Goal: Book appointment/travel/reservation

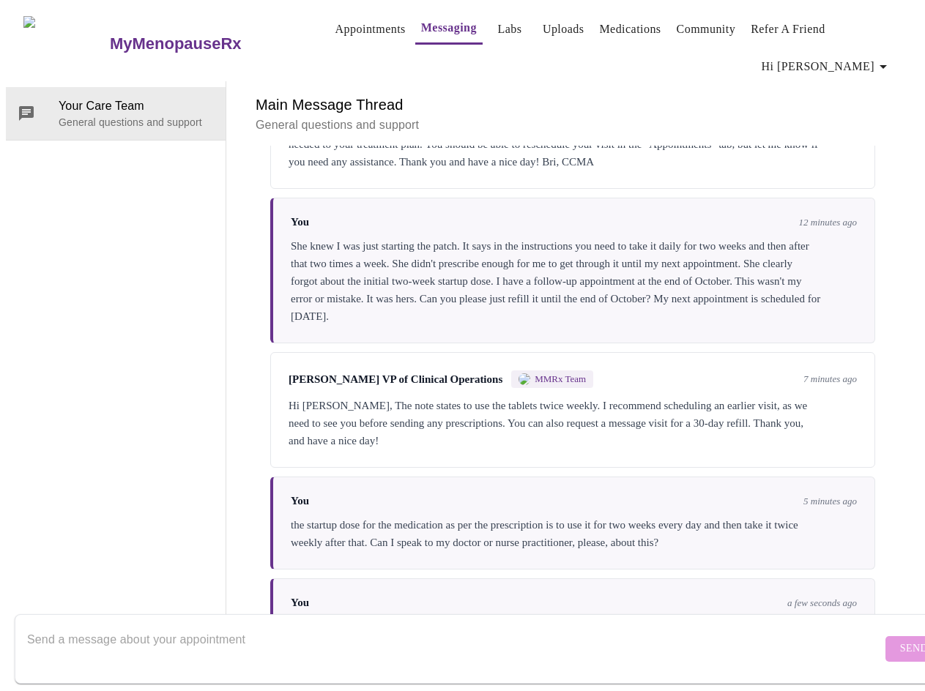
scroll to position [55, 0]
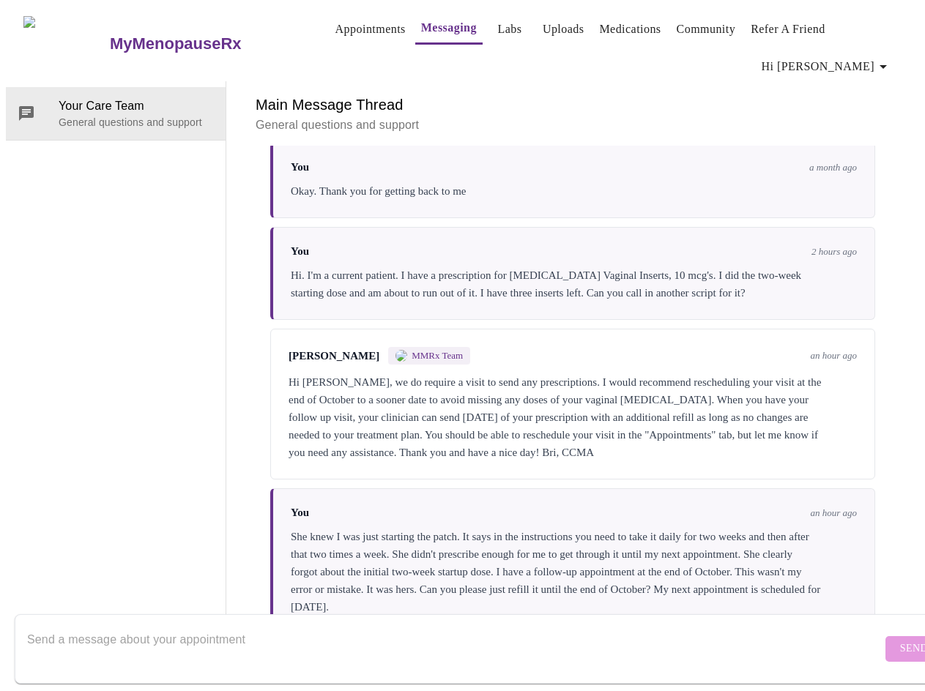
scroll to position [621, 0]
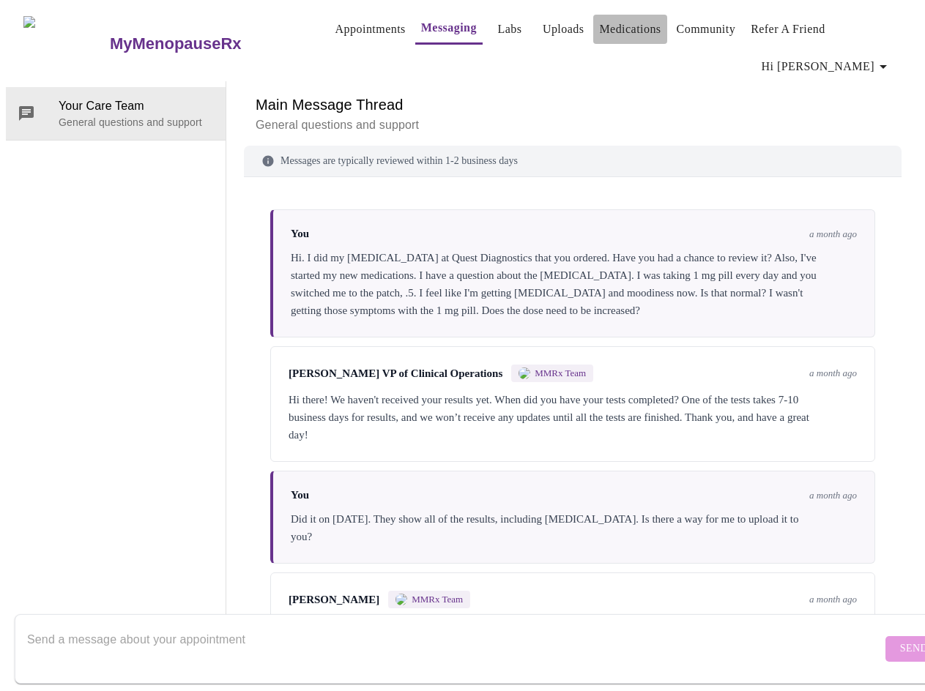
click at [608, 35] on link "Medications" at bounding box center [630, 29] width 62 height 21
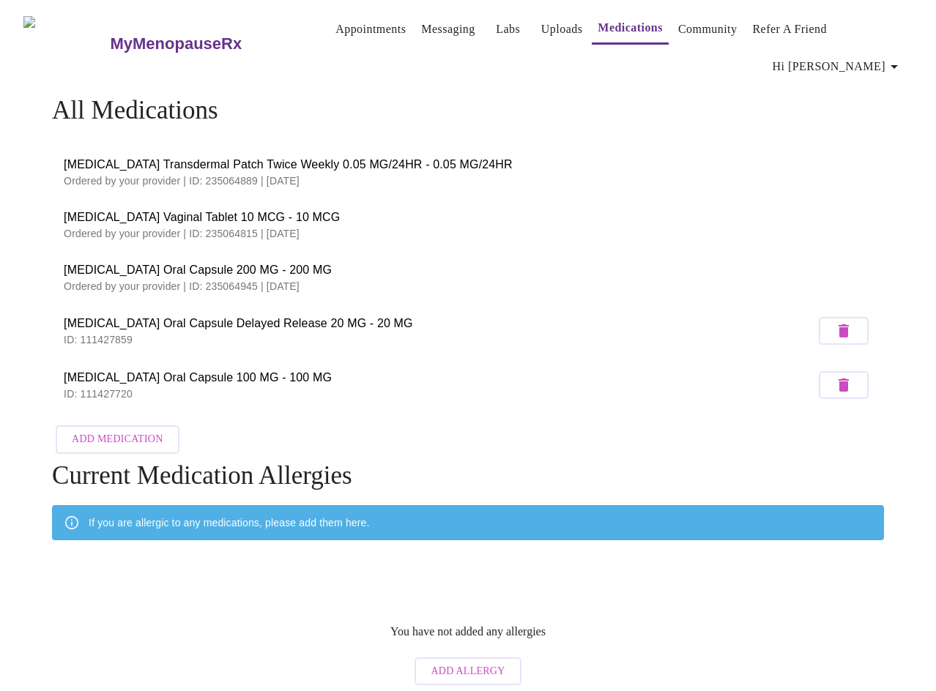
click at [121, 209] on span "Estradiol Vaginal Tablet 10 MCG - 10 MCG" at bounding box center [468, 218] width 809 height 18
click at [363, 35] on link "Appointments" at bounding box center [370, 29] width 70 height 21
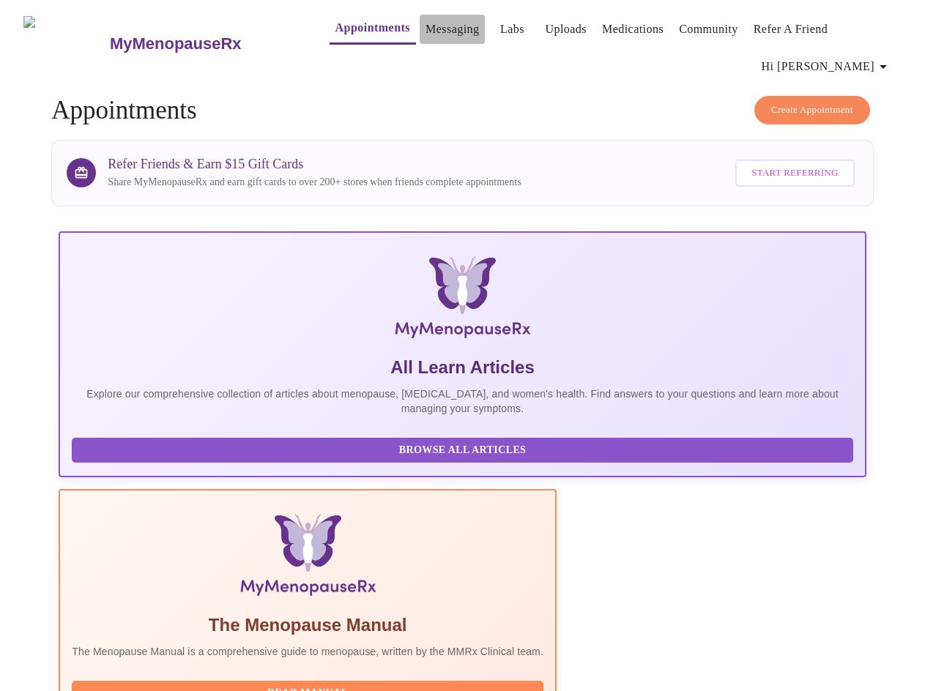
click at [426, 31] on link "Messaging" at bounding box center [452, 29] width 53 height 21
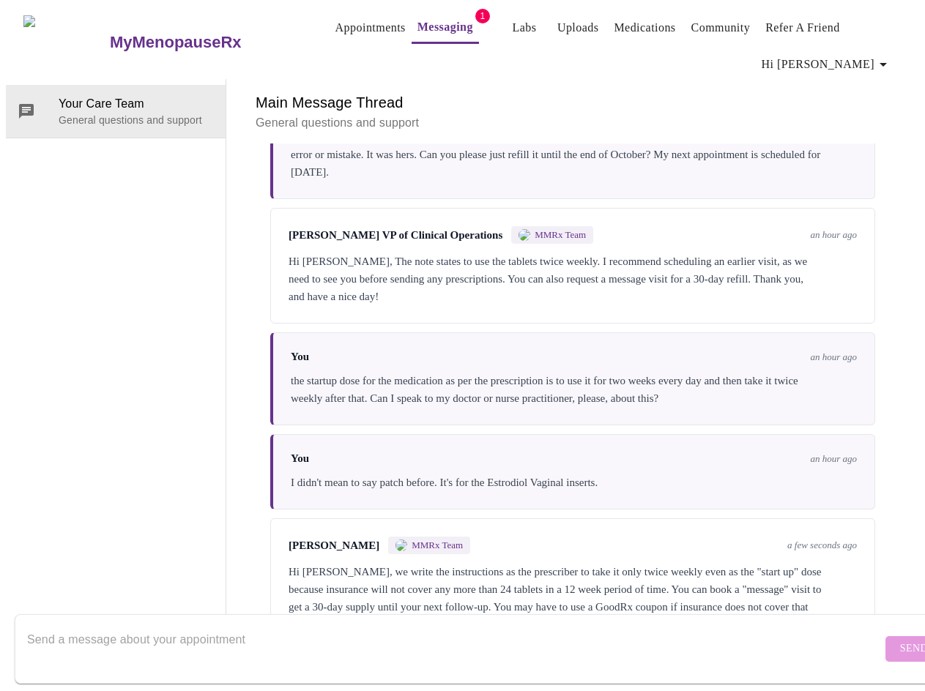
click at [335, 20] on link "Appointments" at bounding box center [370, 28] width 70 height 21
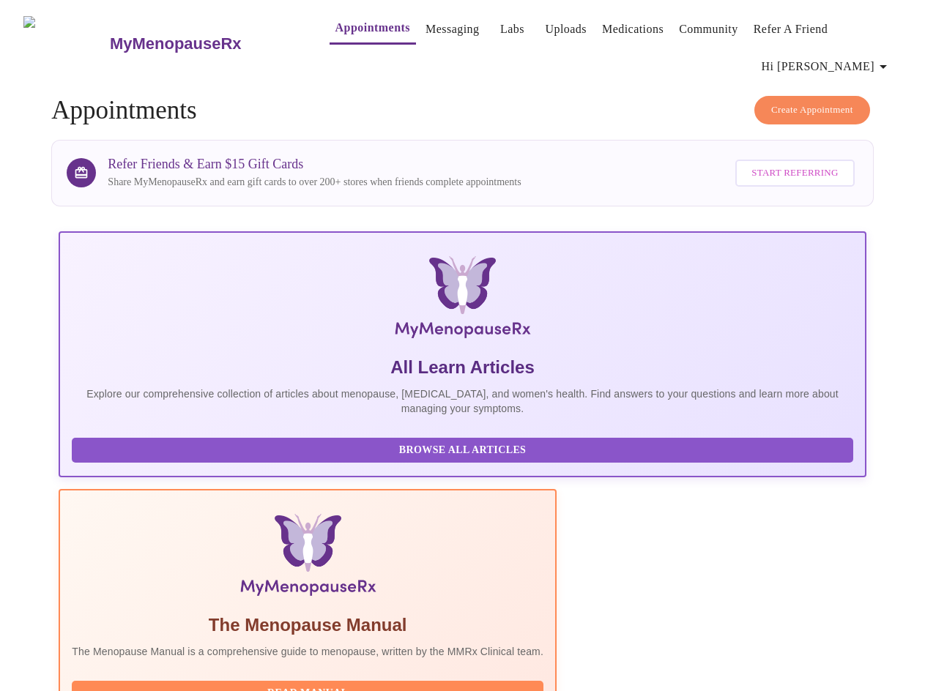
click at [790, 102] on span "Create Appointment" at bounding box center [812, 110] width 82 height 17
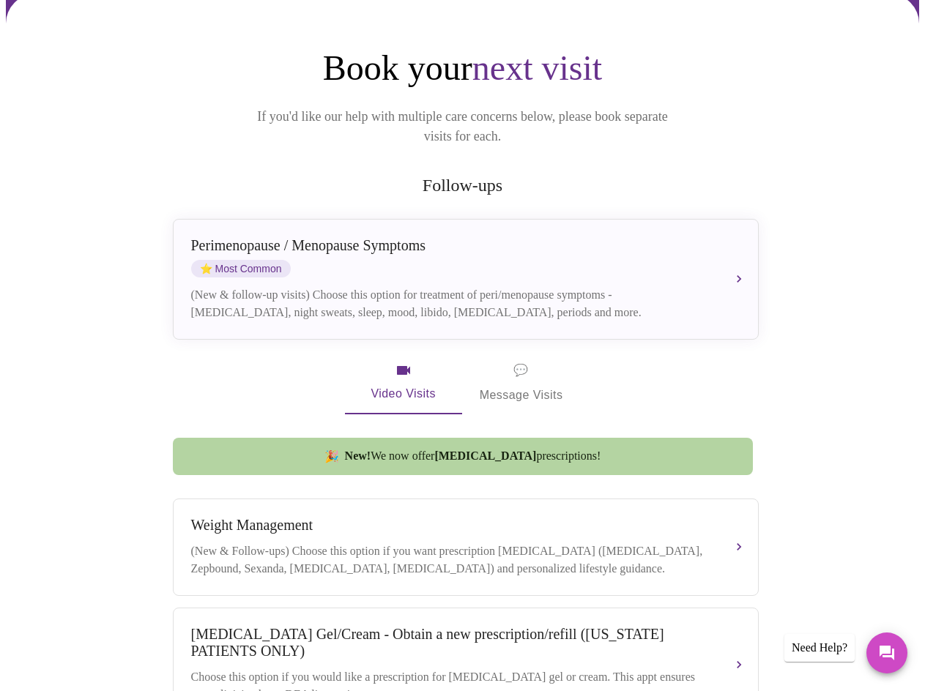
scroll to position [146, 0]
click at [522, 360] on span "💬 Message Visits" at bounding box center [522, 382] width 84 height 45
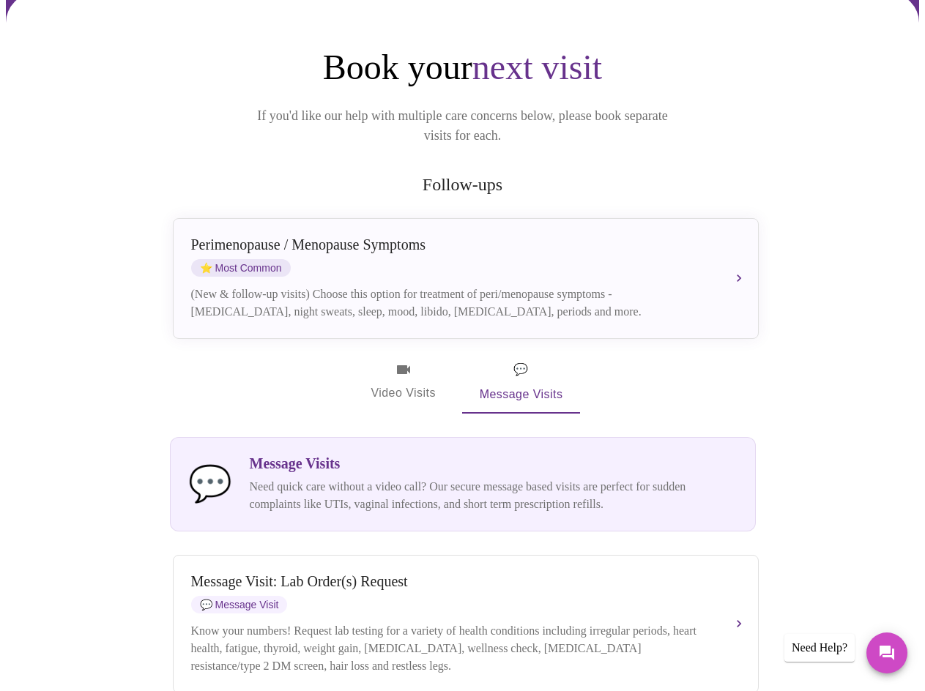
click at [316, 478] on p "Need quick care without a video call? Our secure message based visits are perfe…" at bounding box center [494, 495] width 488 height 35
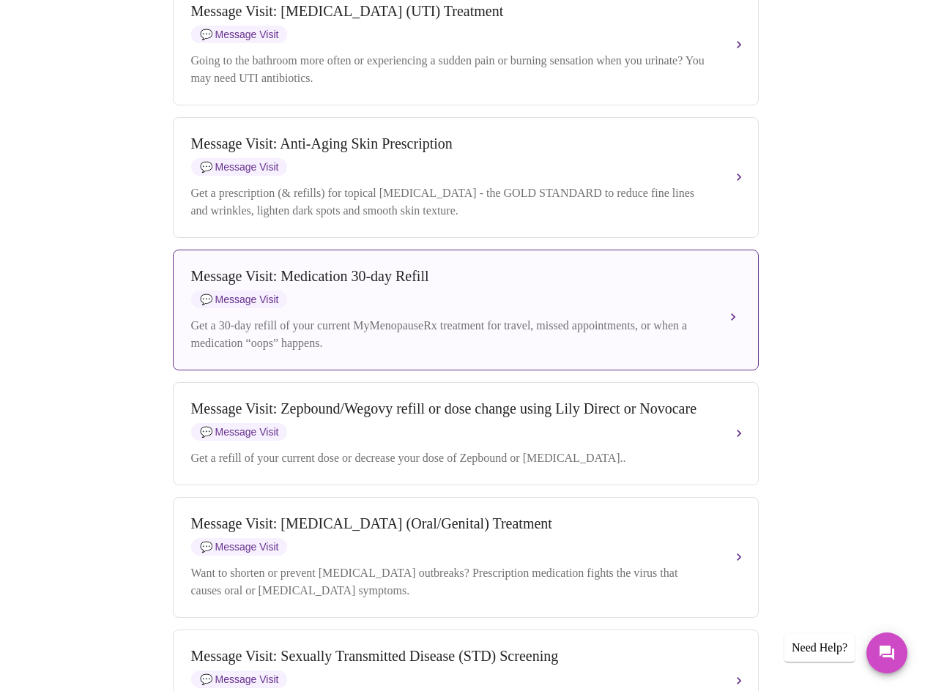
scroll to position [1788, 0]
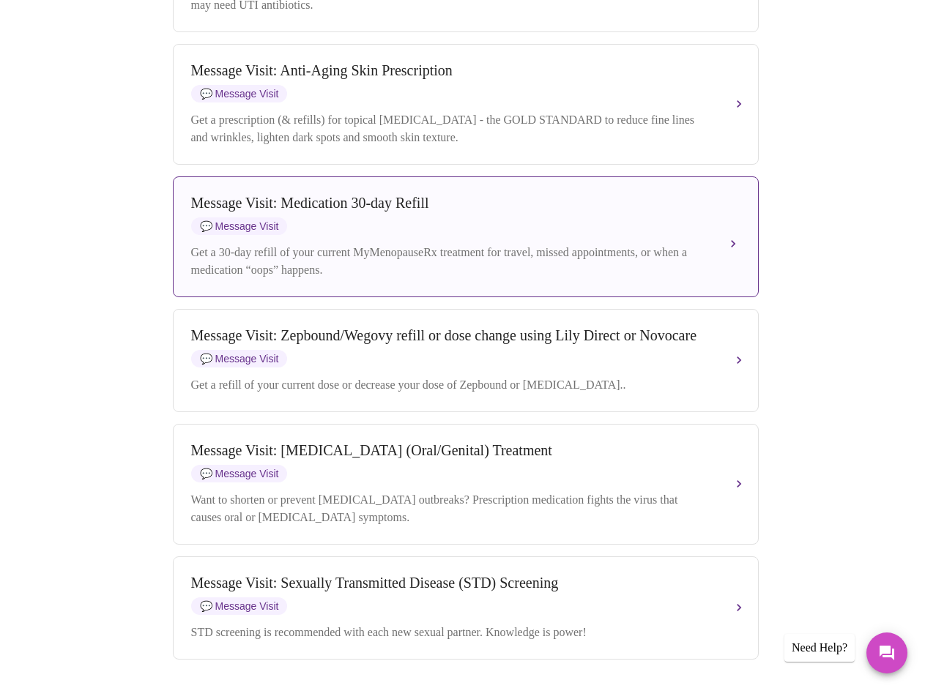
click at [355, 235] on div "Message Visit: Medication 30-day Refill 💬 Message Visit" at bounding box center [451, 215] width 520 height 40
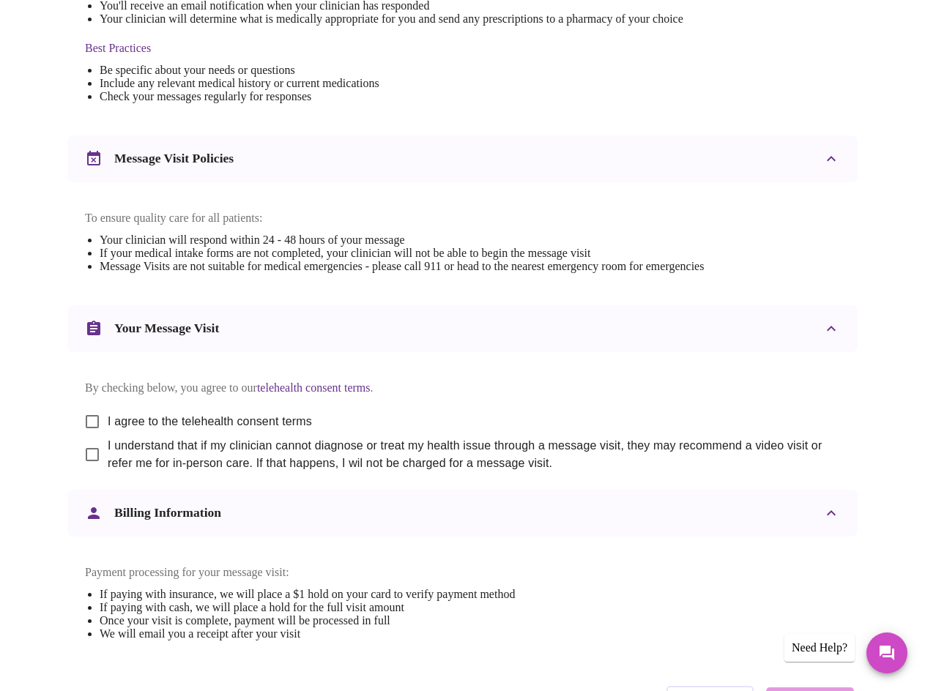
scroll to position [513, 0]
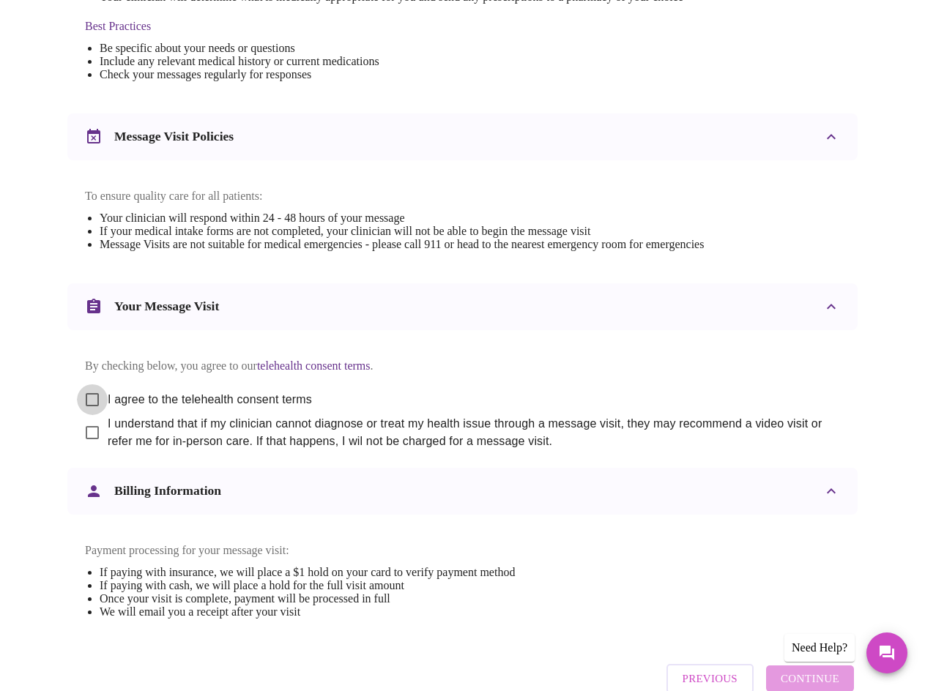
click at [82, 396] on input "I agree to the telehealth consent terms" at bounding box center [92, 400] width 31 height 31
checkbox input "true"
click at [81, 431] on input "I understand that if my clinician cannot diagnose or treat my health issue thro…" at bounding box center [92, 433] width 31 height 31
checkbox input "true"
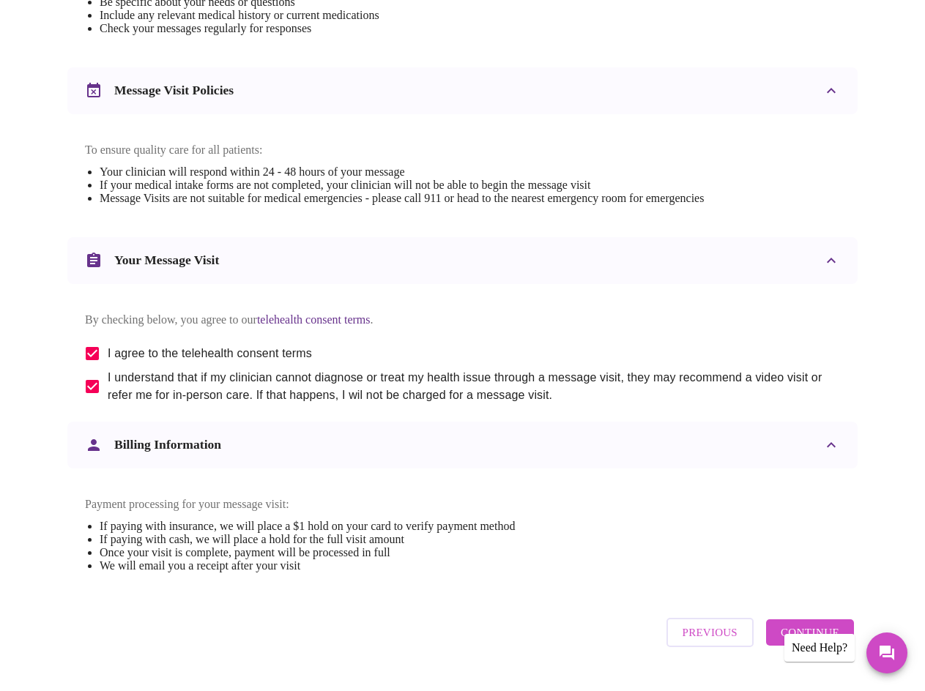
scroll to position [604, 0]
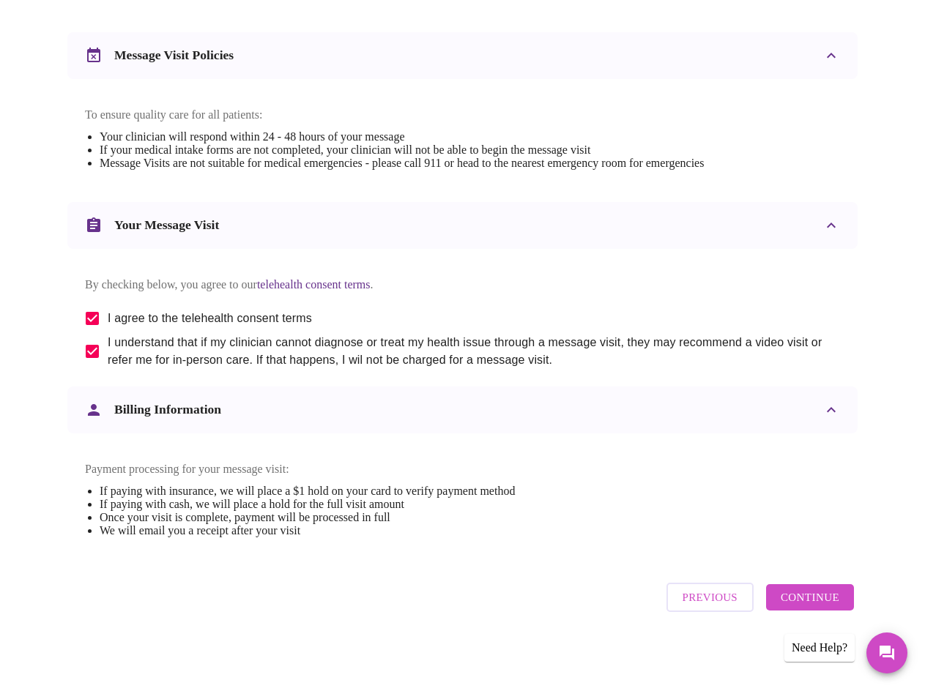
click at [815, 596] on span "Continue" at bounding box center [810, 597] width 59 height 19
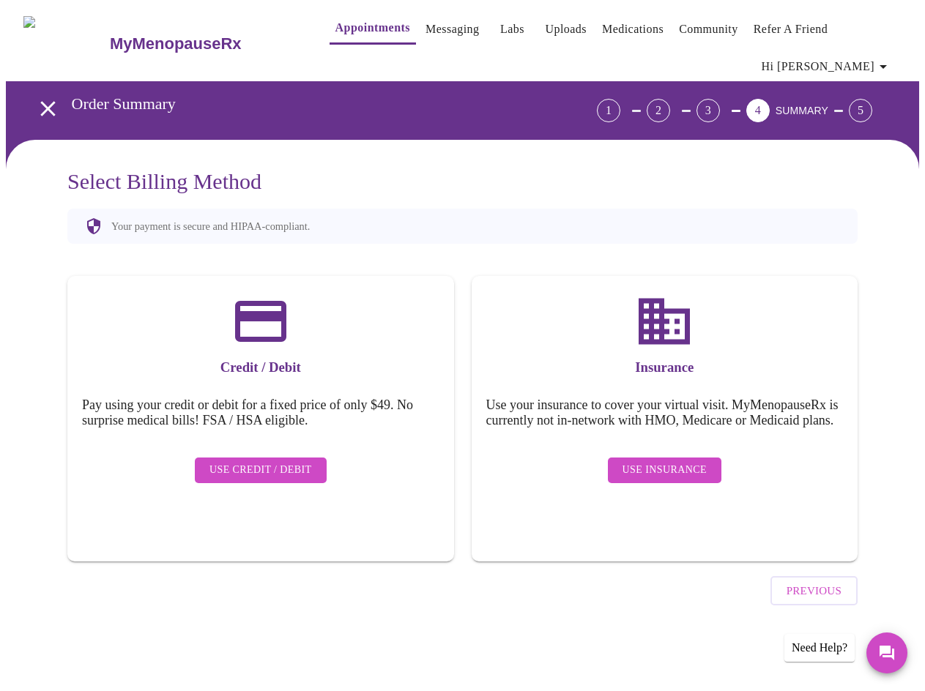
scroll to position [0, 0]
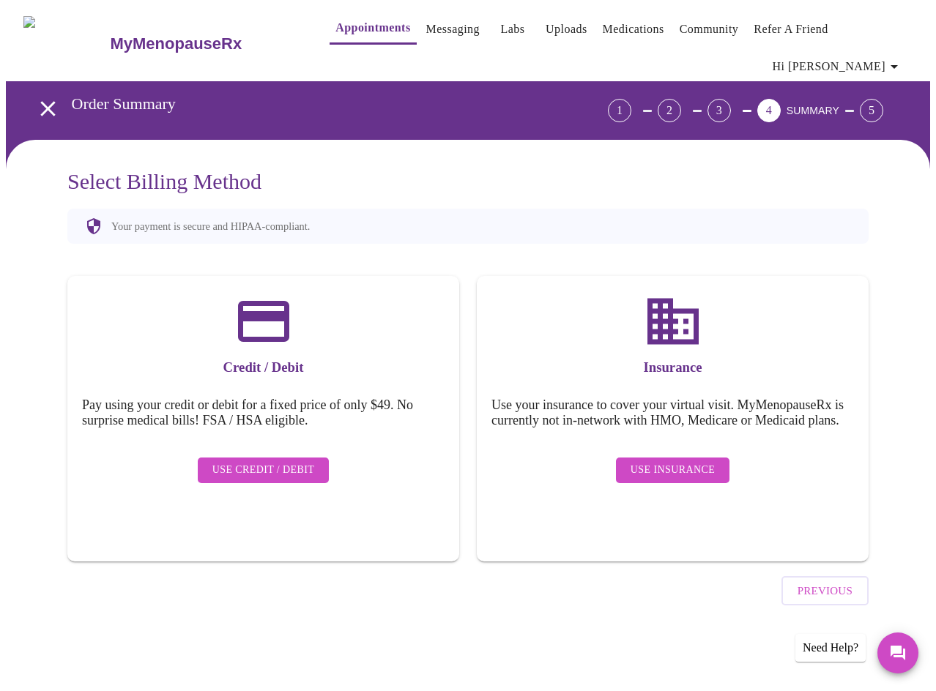
click at [677, 461] on span "Use Insurance" at bounding box center [673, 470] width 84 height 18
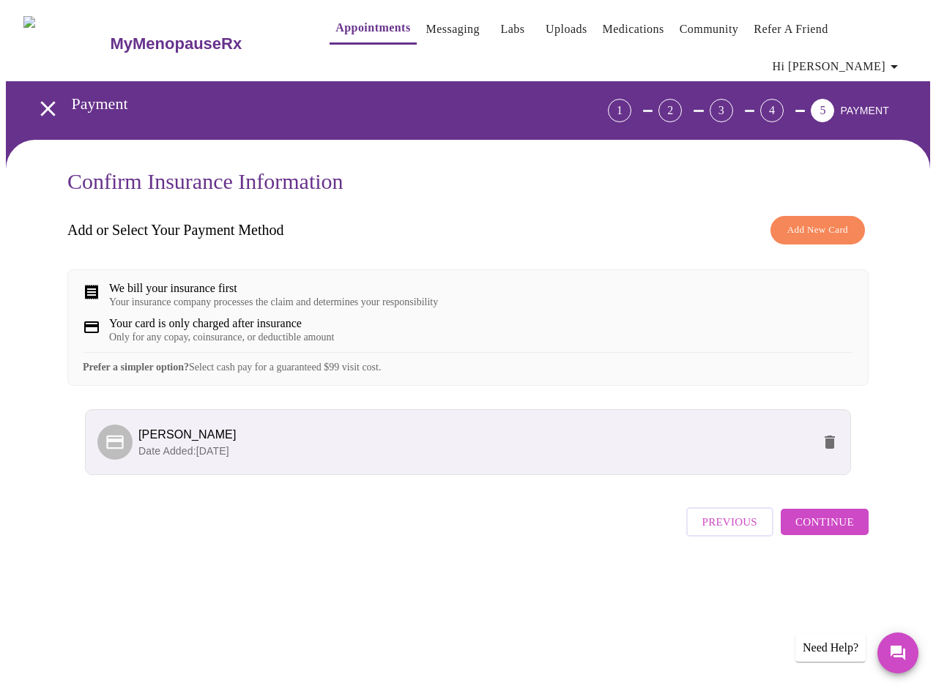
click at [841, 517] on span "Continue" at bounding box center [824, 522] width 59 height 19
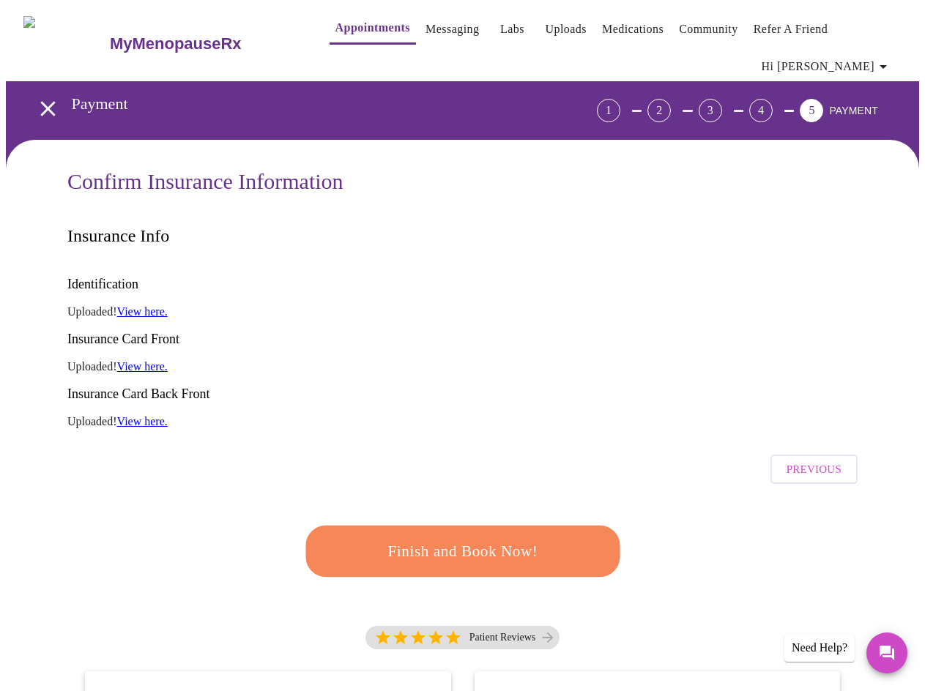
click at [481, 538] on span "Finish and Book Now!" at bounding box center [462, 551] width 271 height 27
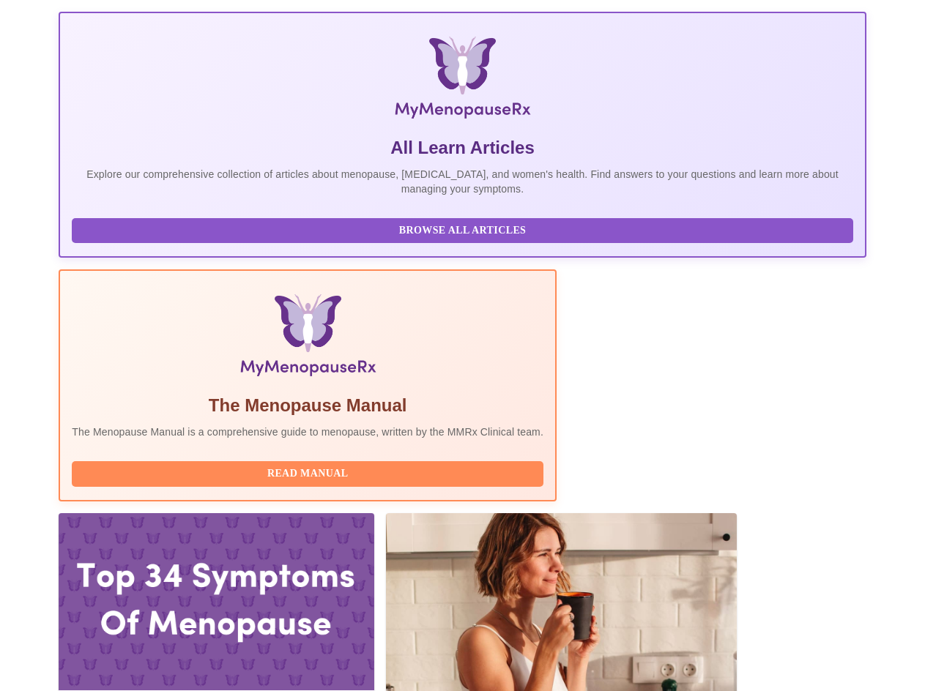
scroll to position [293, 0]
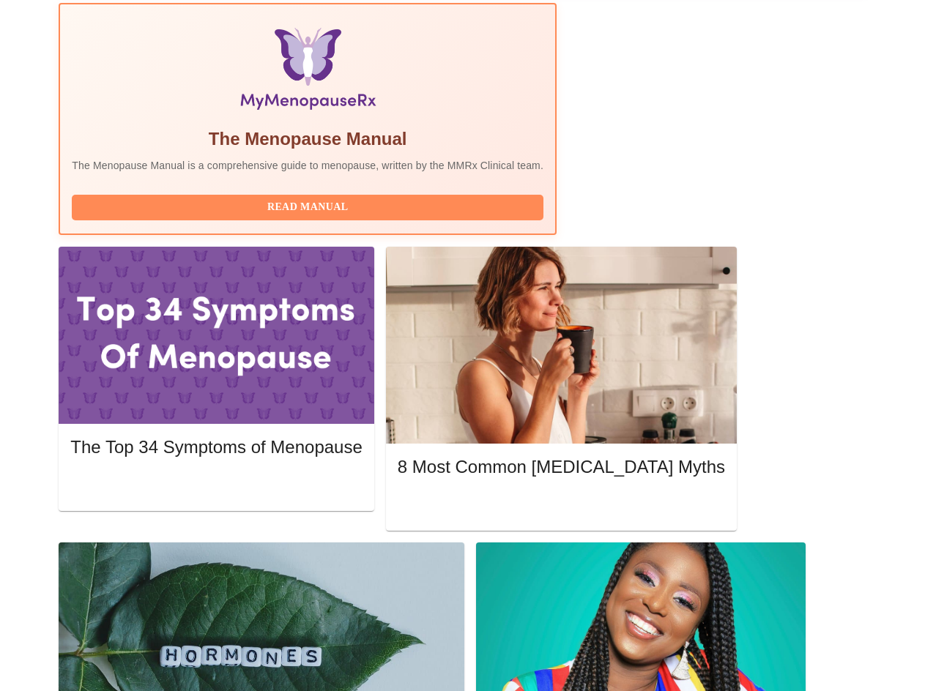
scroll to position [513, 0]
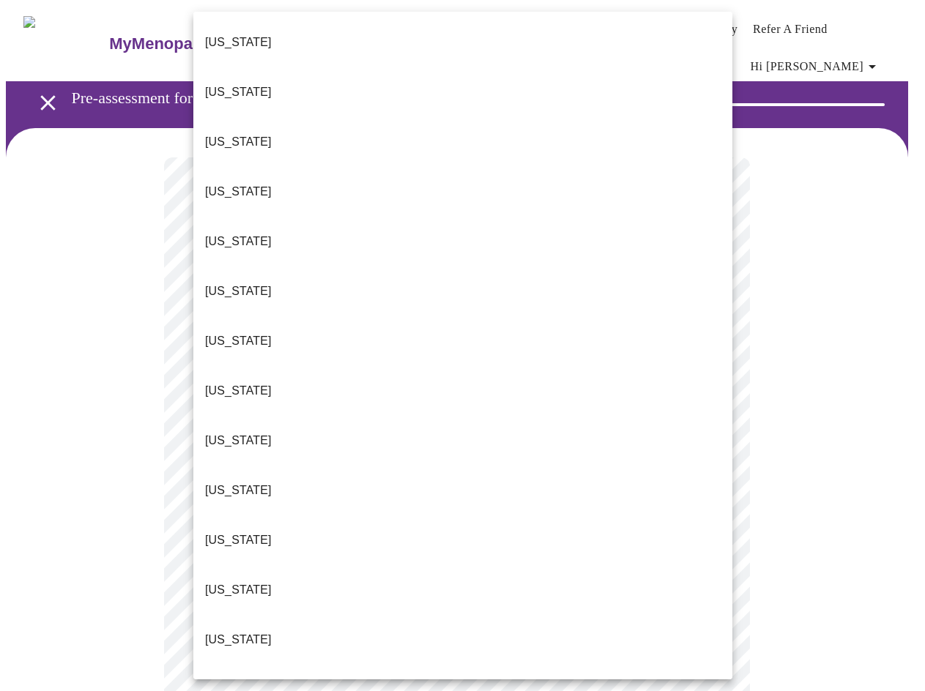
click at [352, 312] on body "MyMenopauseRx Appointments Messaging Labs Uploads Medications Community Refer a…" at bounding box center [462, 685] width 913 height 1359
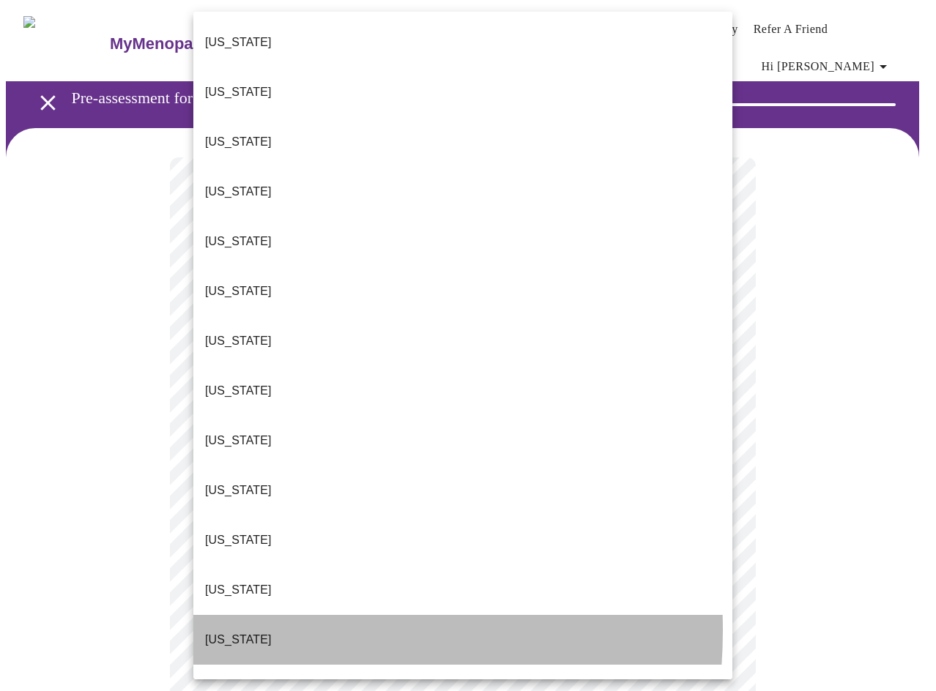
click at [242, 615] on li "Illinois" at bounding box center [462, 640] width 539 height 50
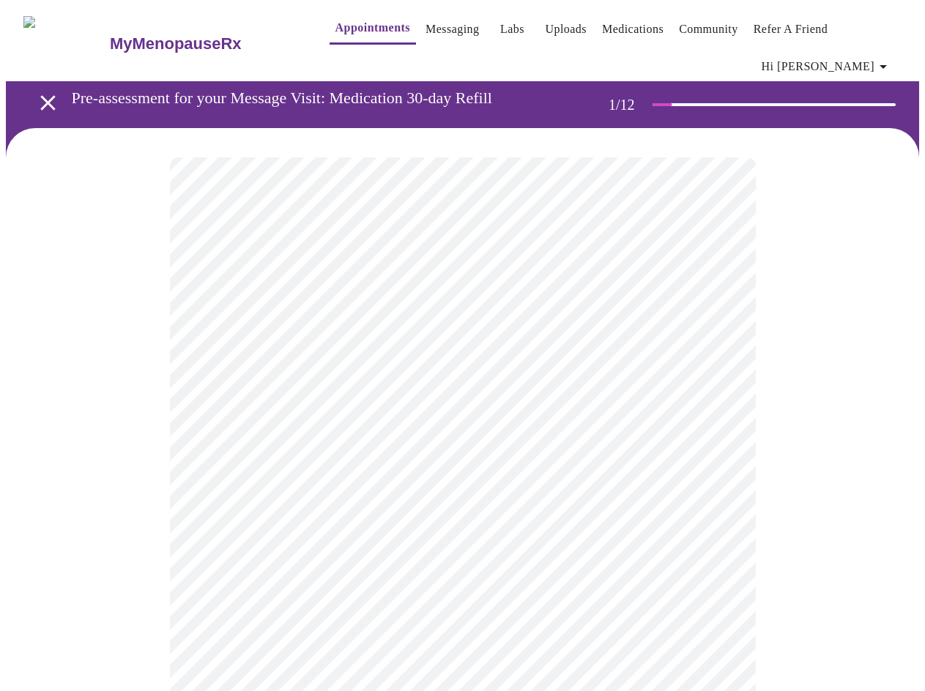
click at [284, 429] on body "MyMenopauseRx Appointments Messaging Labs Uploads Medications Community Refer a…" at bounding box center [462, 681] width 913 height 1350
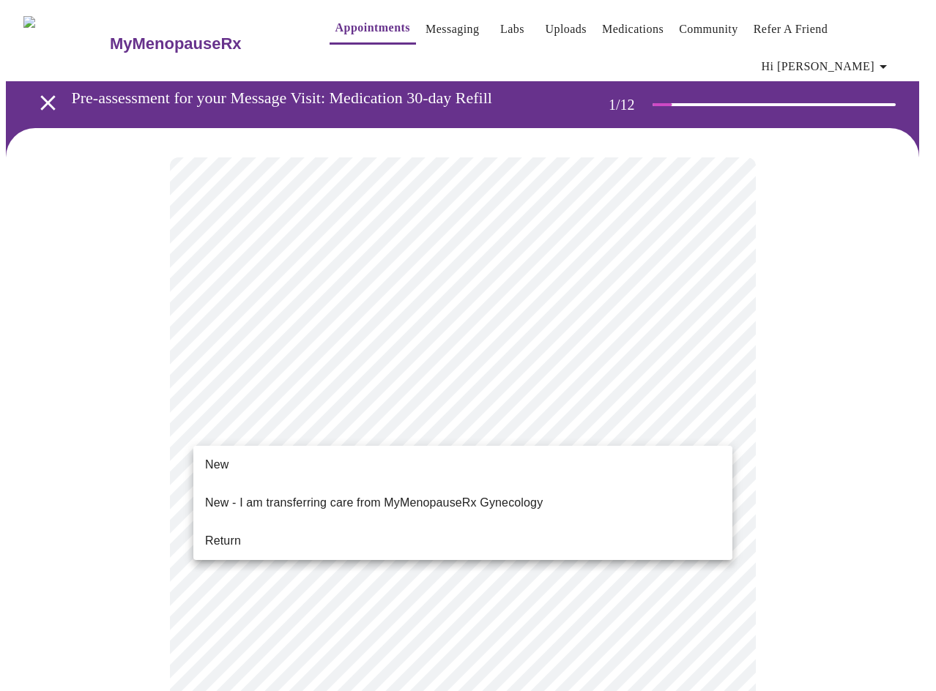
click at [220, 533] on span "Return" at bounding box center [223, 542] width 36 height 18
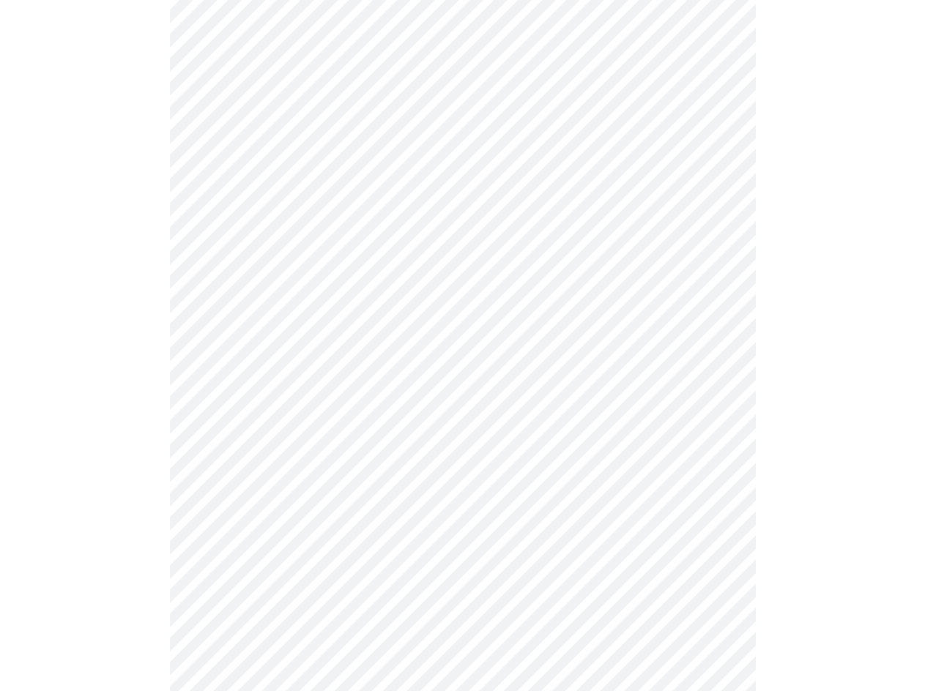
scroll to position [617, 0]
click at [250, 511] on body "MyMenopauseRx Appointments Messaging Labs Uploads Medications Community Refer a…" at bounding box center [462, 52] width 913 height 1329
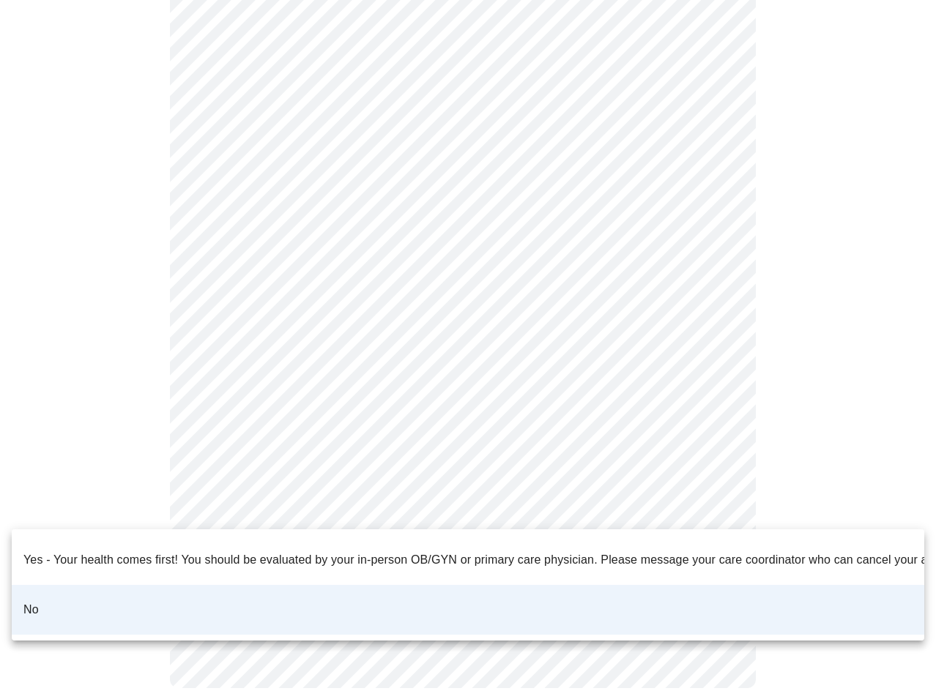
click at [264, 507] on div at bounding box center [468, 345] width 936 height 691
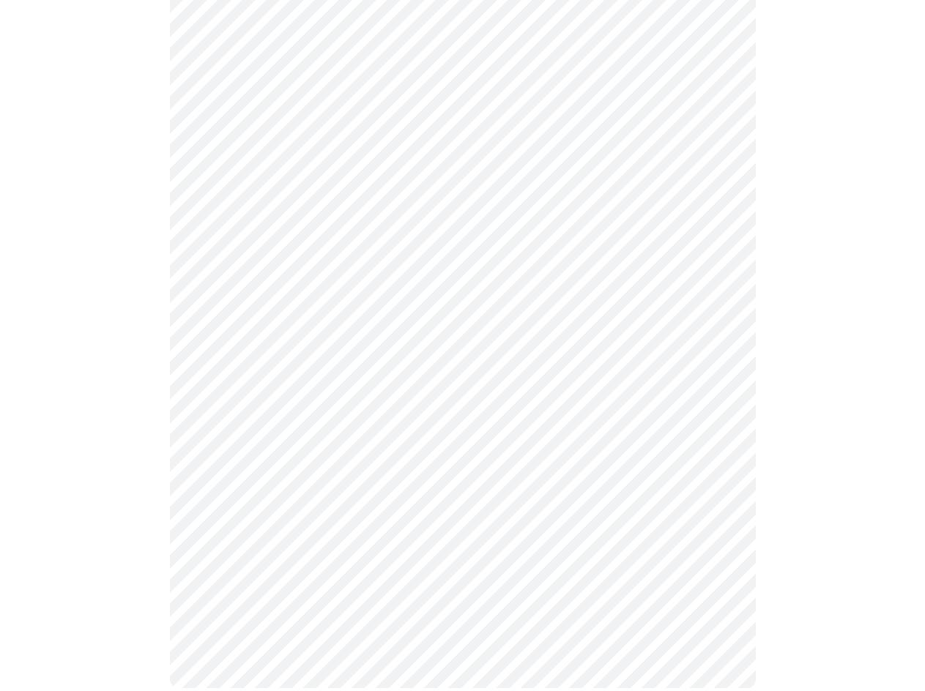
scroll to position [0, 0]
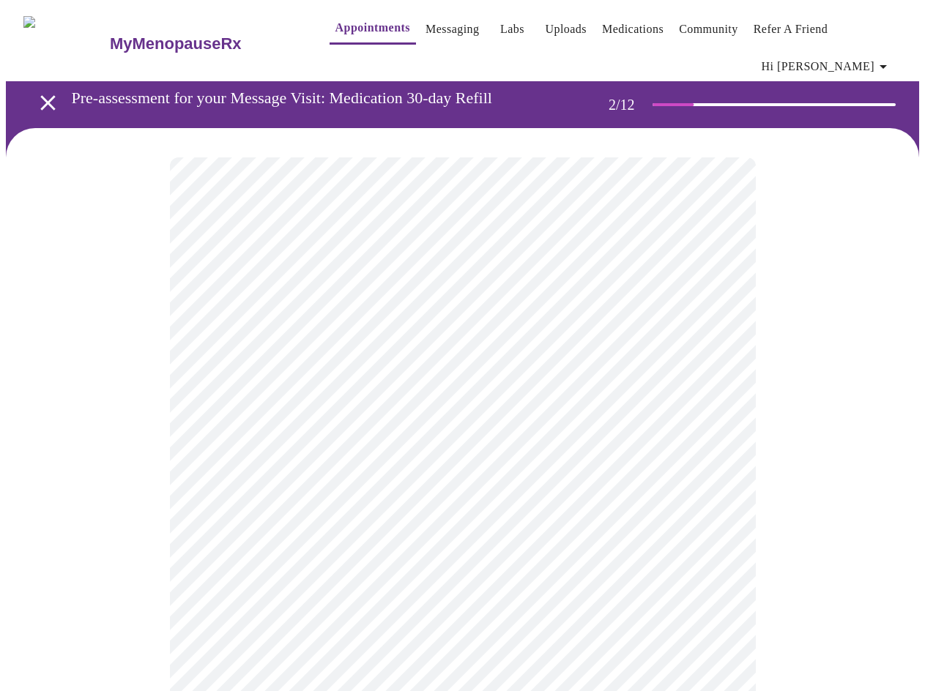
click at [215, 330] on body "MyMenopauseRx Appointments Messaging Labs Uploads Medications Community Refer a…" at bounding box center [462, 609] width 913 height 1207
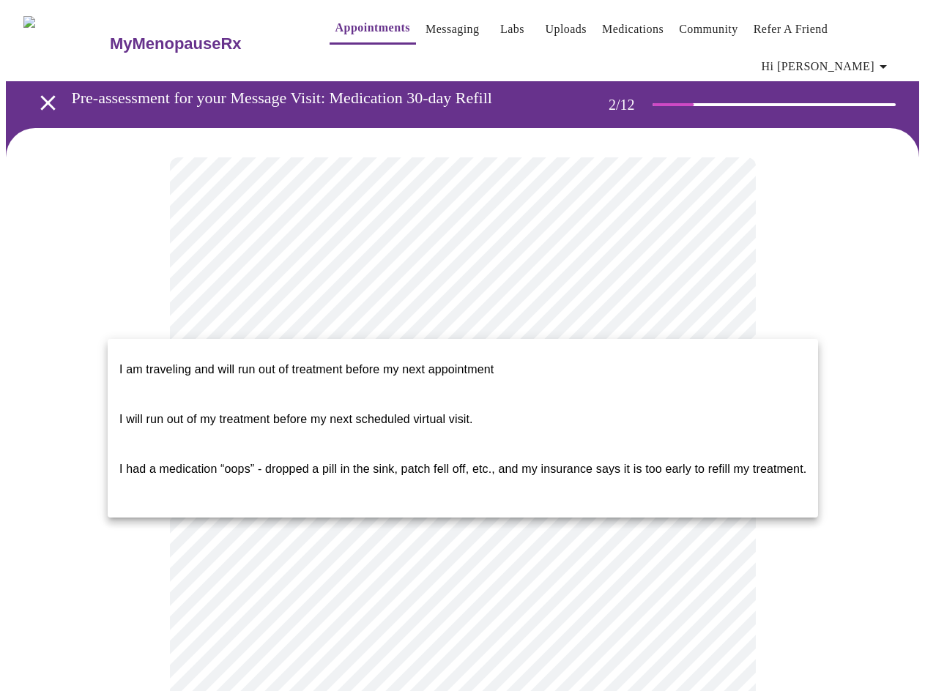
click at [221, 413] on span "I will run out of my treatment before my next scheduled virtual visit." at bounding box center [296, 419] width 354 height 12
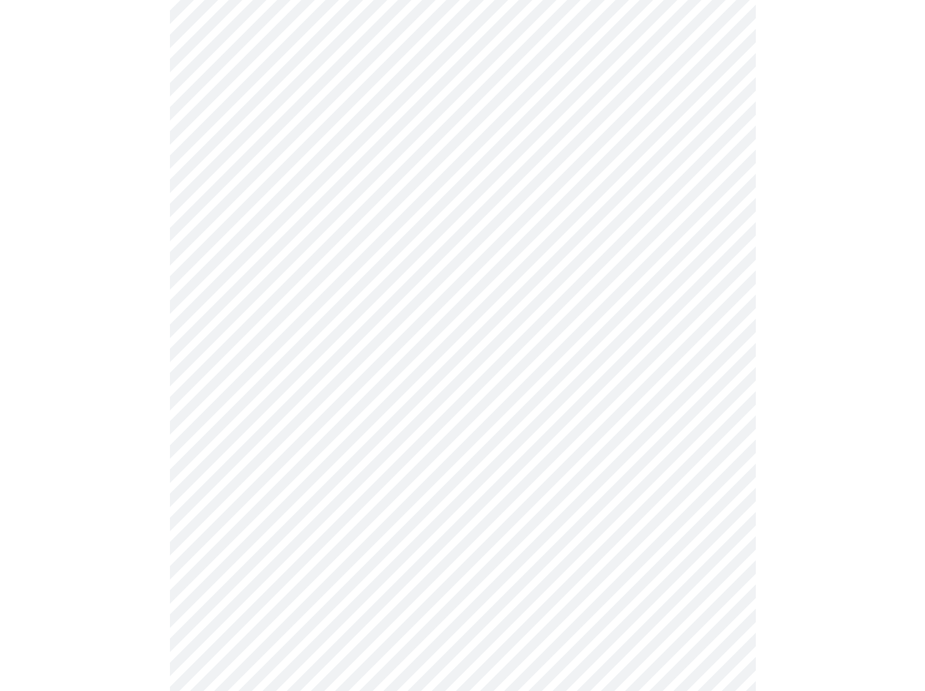
scroll to position [314, 0]
click at [285, 560] on body "MyMenopauseRx Appointments Messaging Labs Uploads Medications Community Refer a…" at bounding box center [462, 243] width 913 height 1103
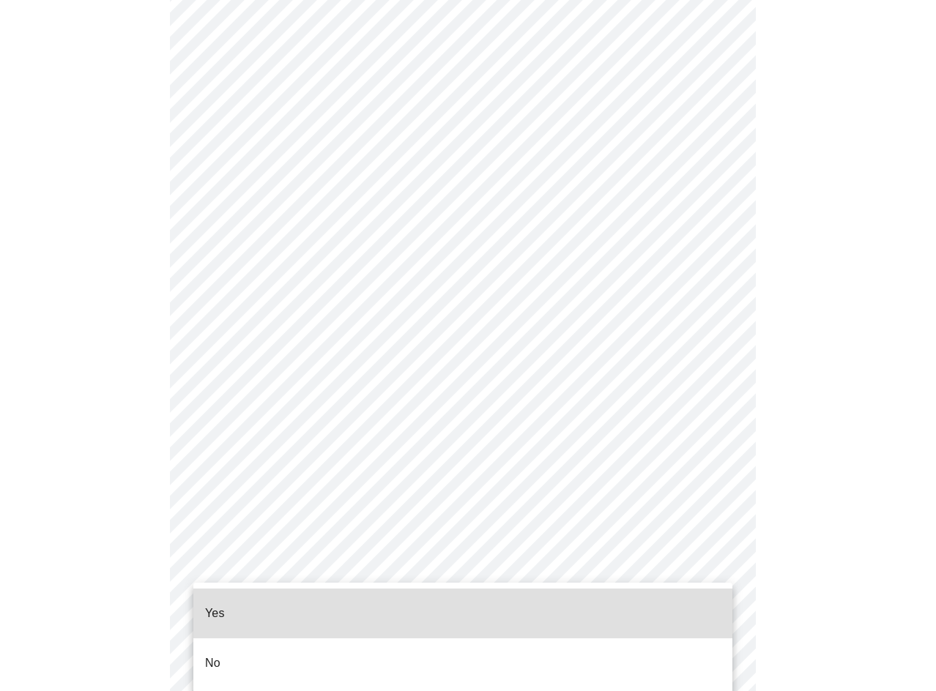
click at [229, 602] on li "Yes" at bounding box center [462, 614] width 539 height 50
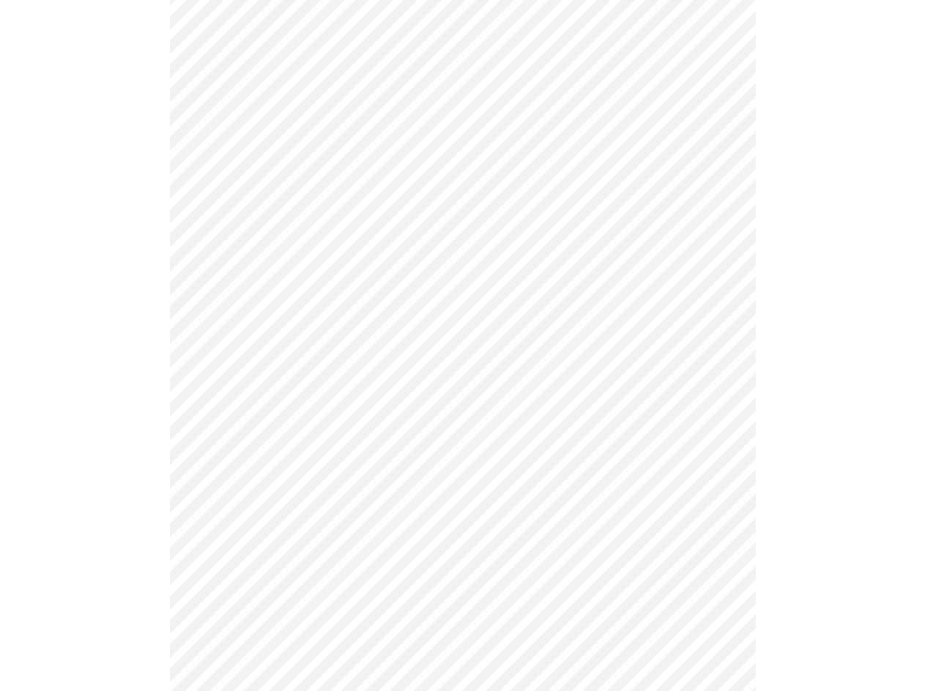
scroll to position [0, 0]
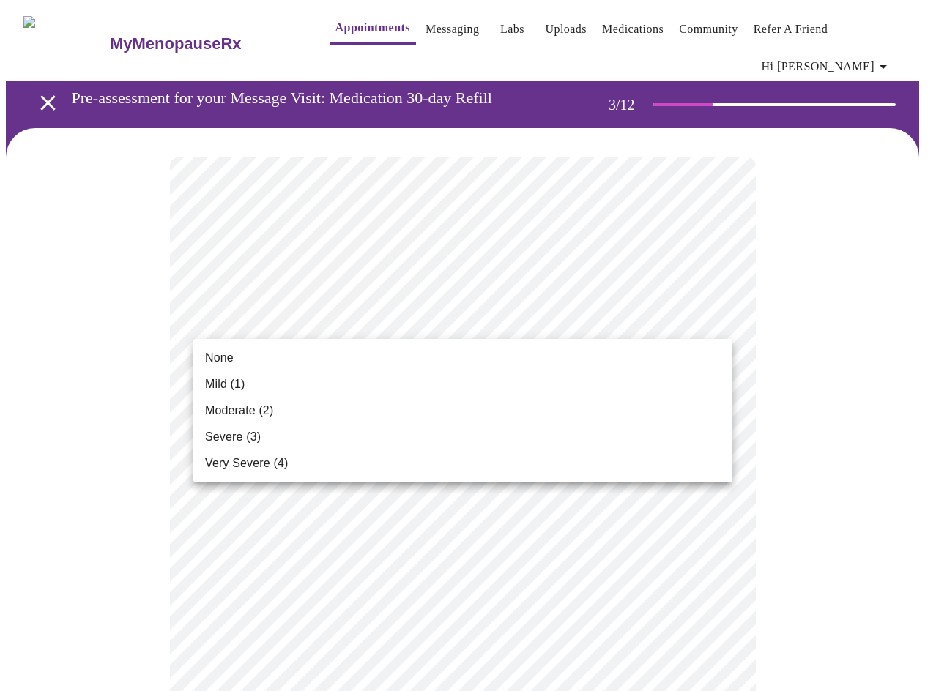
click at [217, 407] on span "Moderate (2)" at bounding box center [239, 411] width 68 height 18
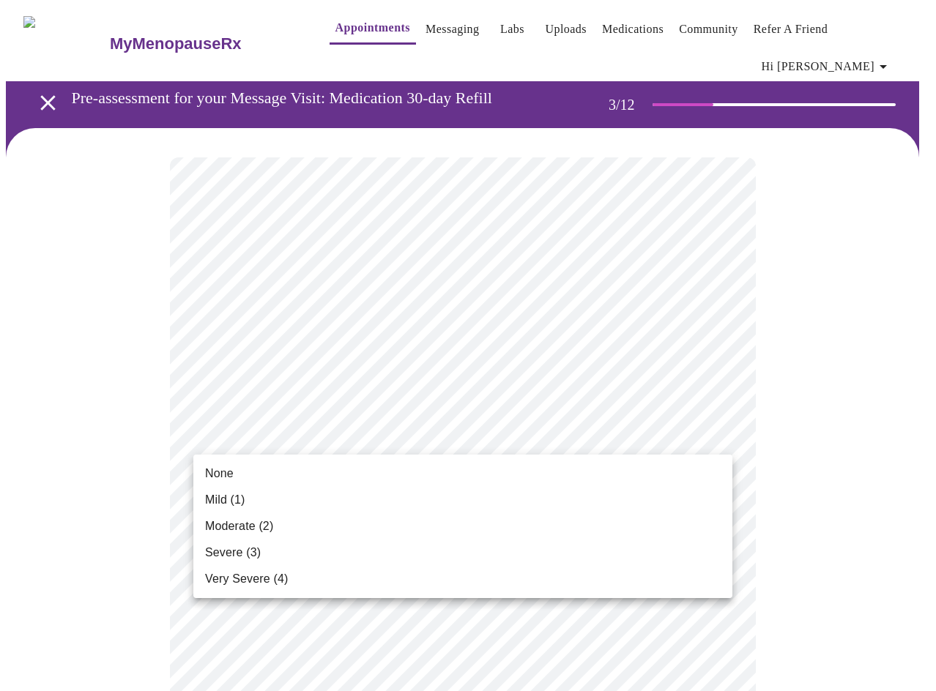
click at [215, 496] on span "Mild (1)" at bounding box center [225, 500] width 40 height 18
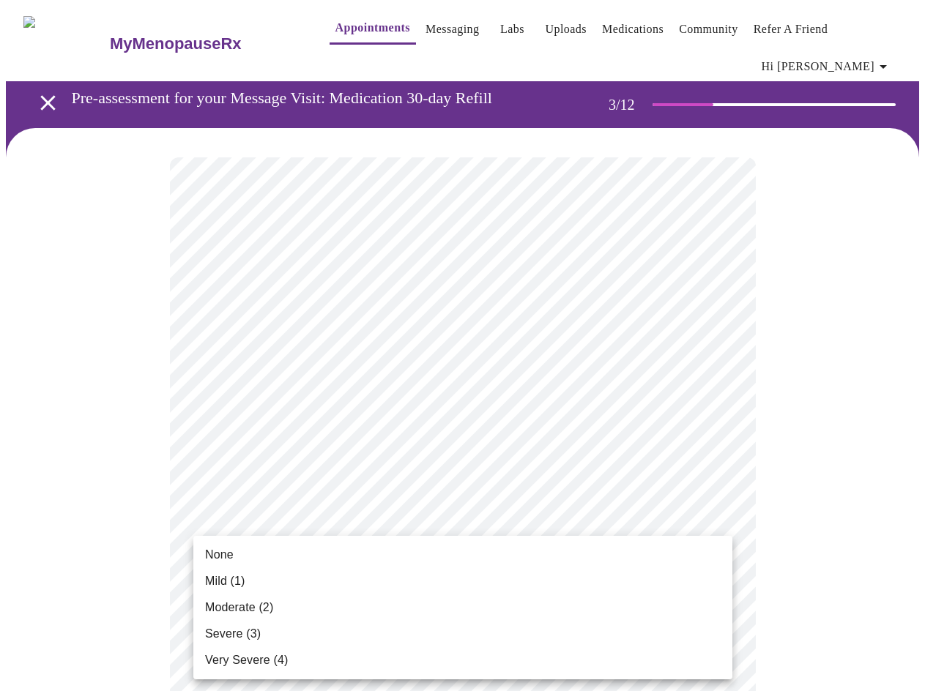
click at [232, 603] on span "Moderate (2)" at bounding box center [239, 608] width 68 height 18
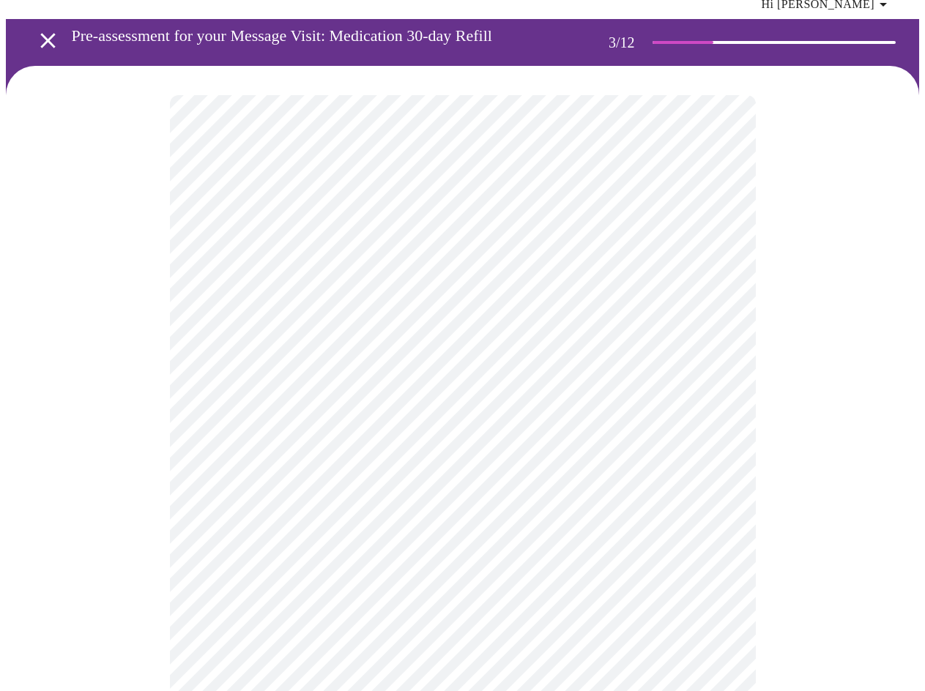
scroll to position [146, 0]
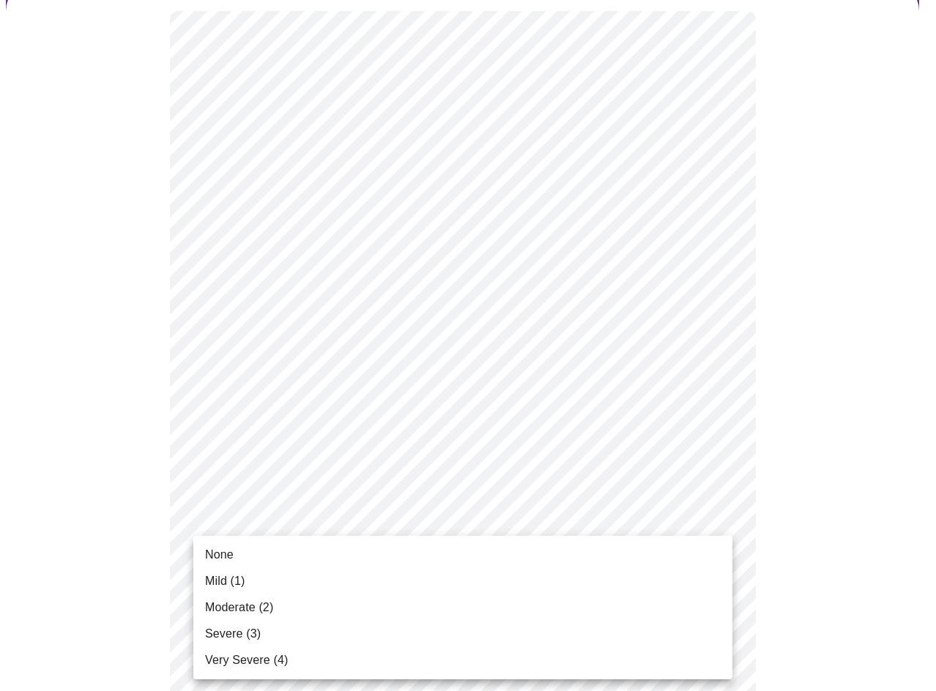
click at [231, 604] on span "Moderate (2)" at bounding box center [239, 608] width 68 height 18
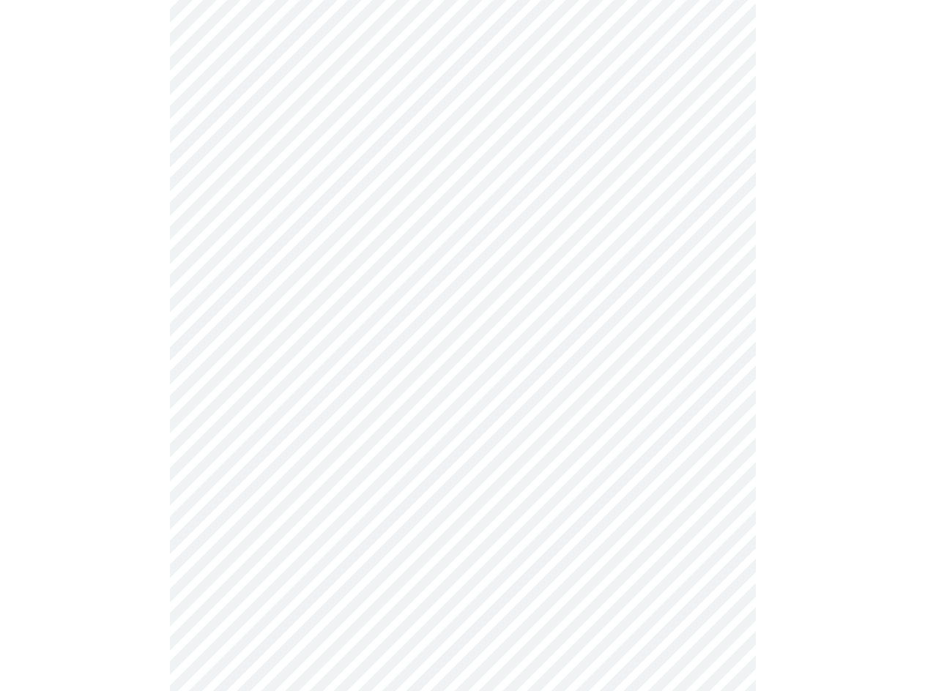
scroll to position [220, 0]
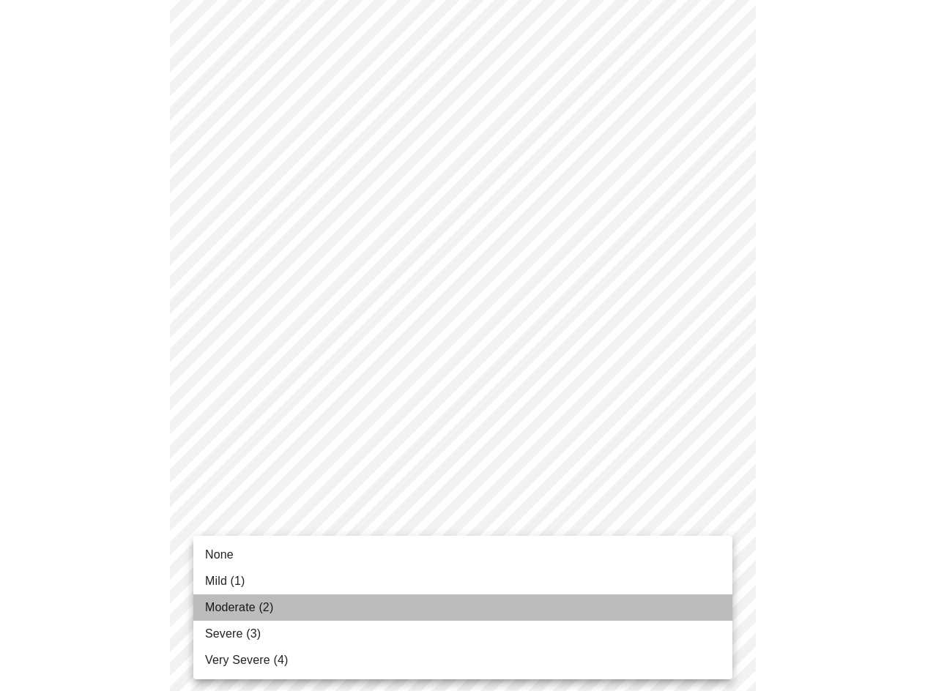
click at [233, 603] on span "Moderate (2)" at bounding box center [239, 608] width 68 height 18
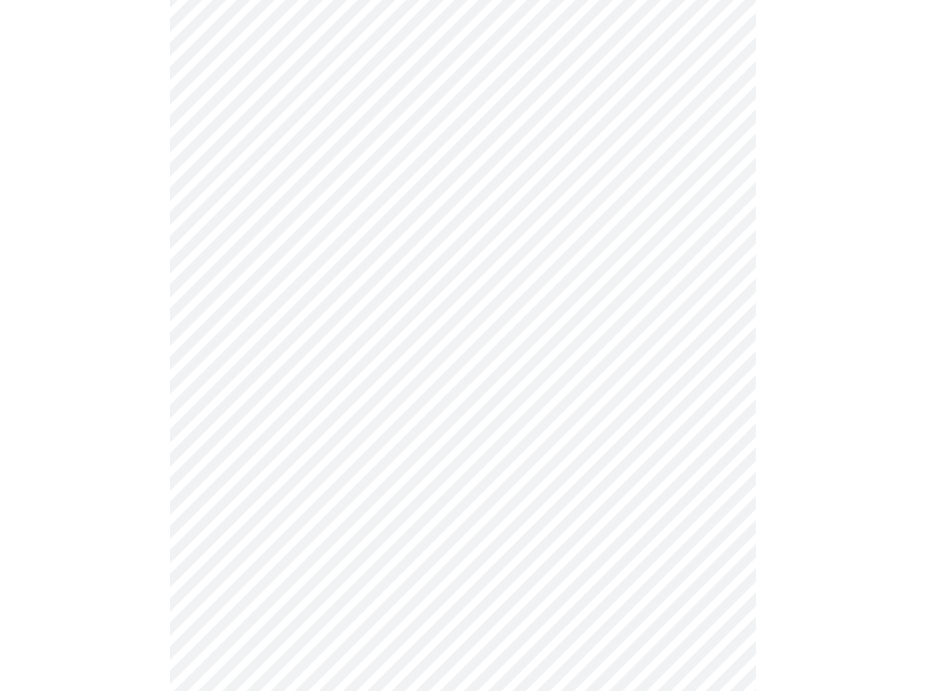
scroll to position [366, 0]
click at [315, 485] on body "MyMenopauseRx Appointments Messaging Labs Uploads Medications Community Refer a…" at bounding box center [462, 573] width 913 height 1866
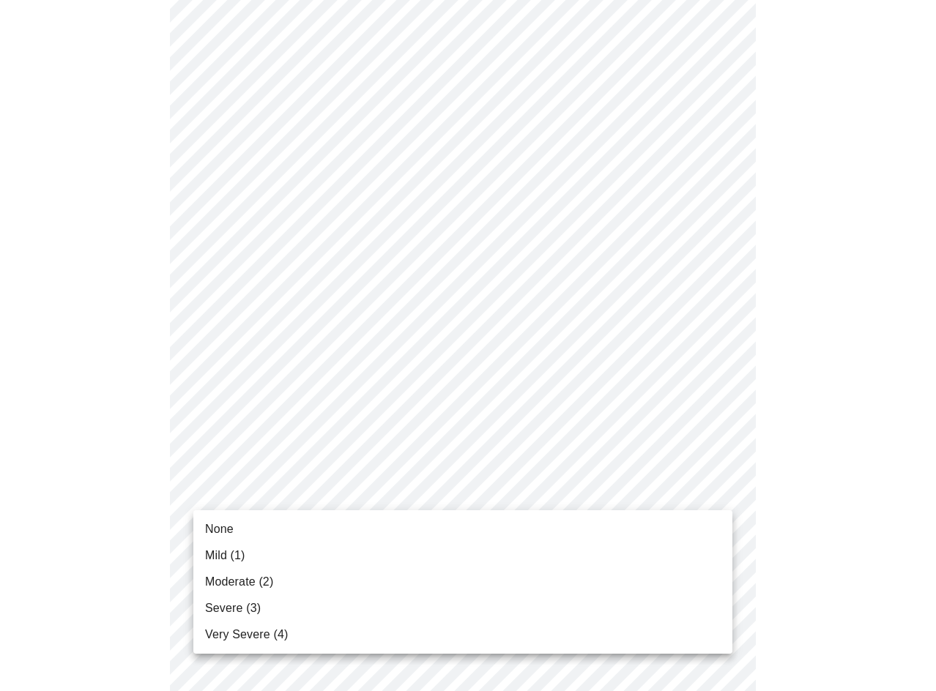
click at [223, 551] on span "Mild (1)" at bounding box center [225, 556] width 40 height 18
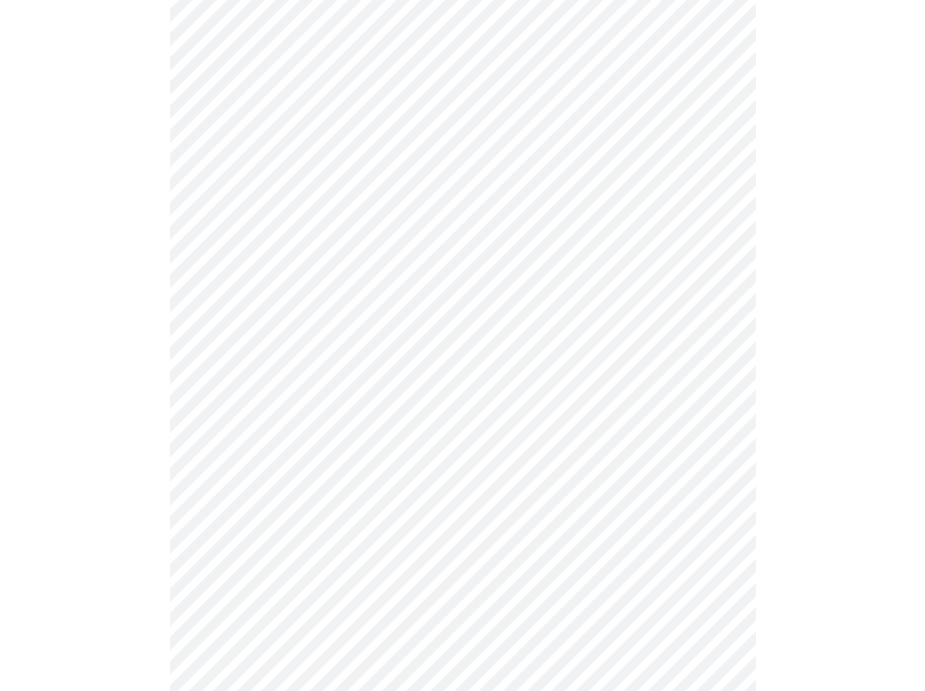
scroll to position [439, 0]
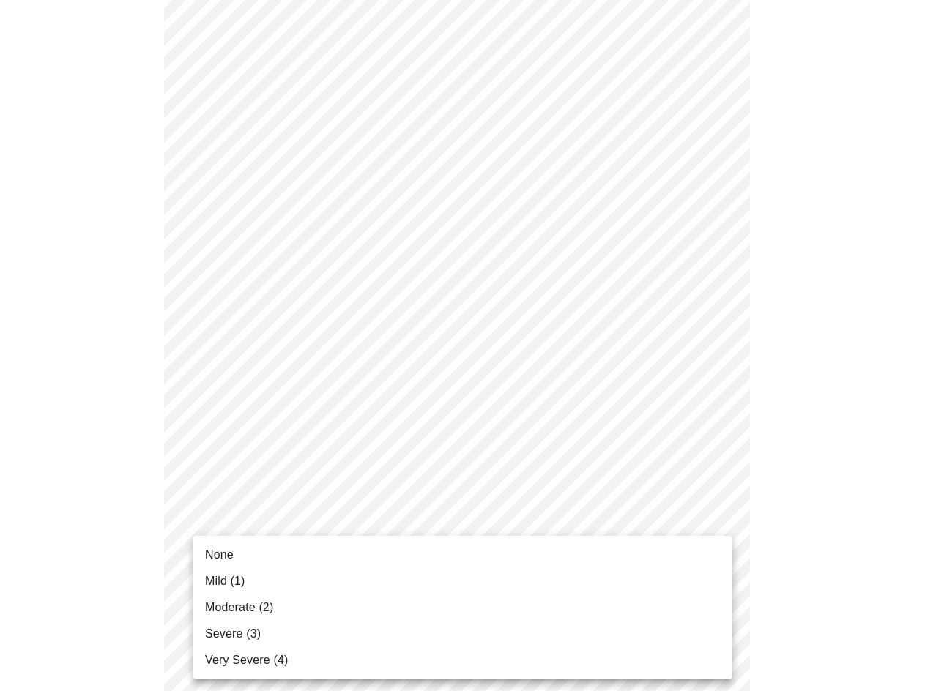
click at [331, 534] on body "MyMenopauseRx Appointments Messaging Labs Uploads Medications Community Refer a…" at bounding box center [462, 489] width 913 height 1846
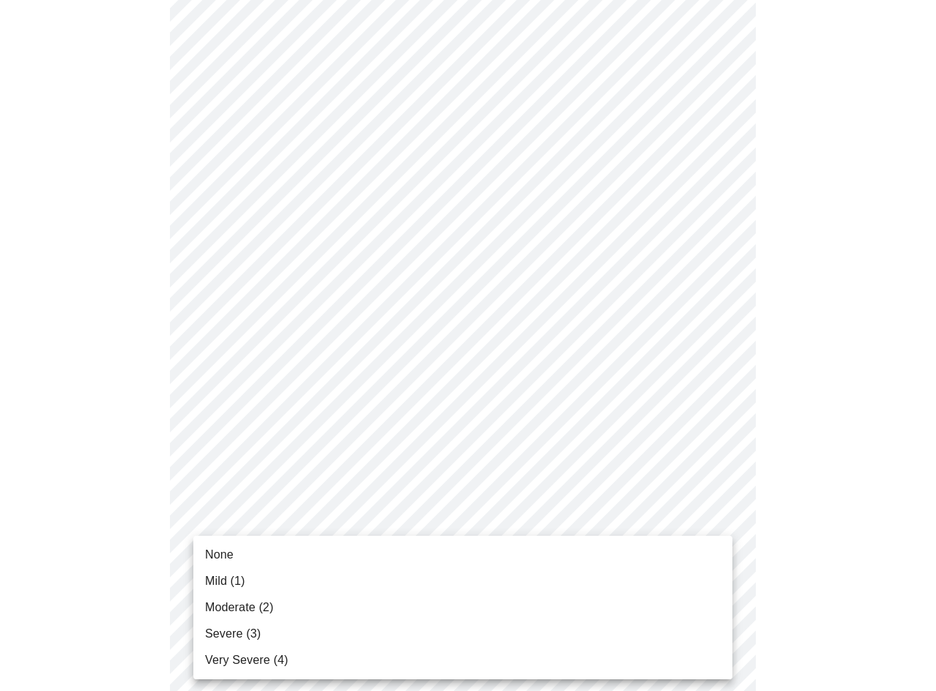
click at [242, 604] on span "Moderate (2)" at bounding box center [239, 608] width 68 height 18
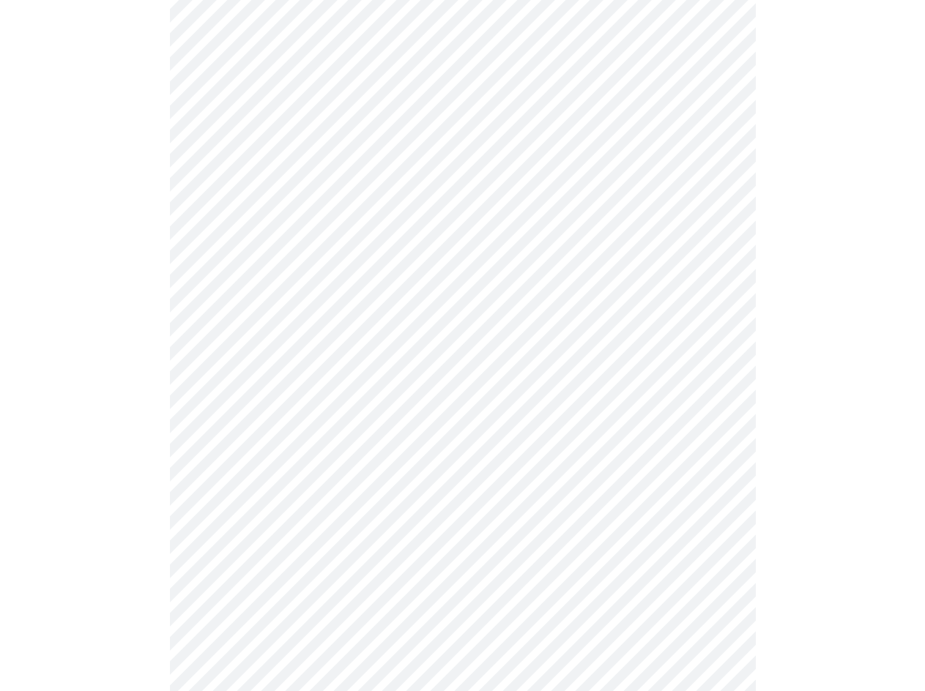
scroll to position [513, 0]
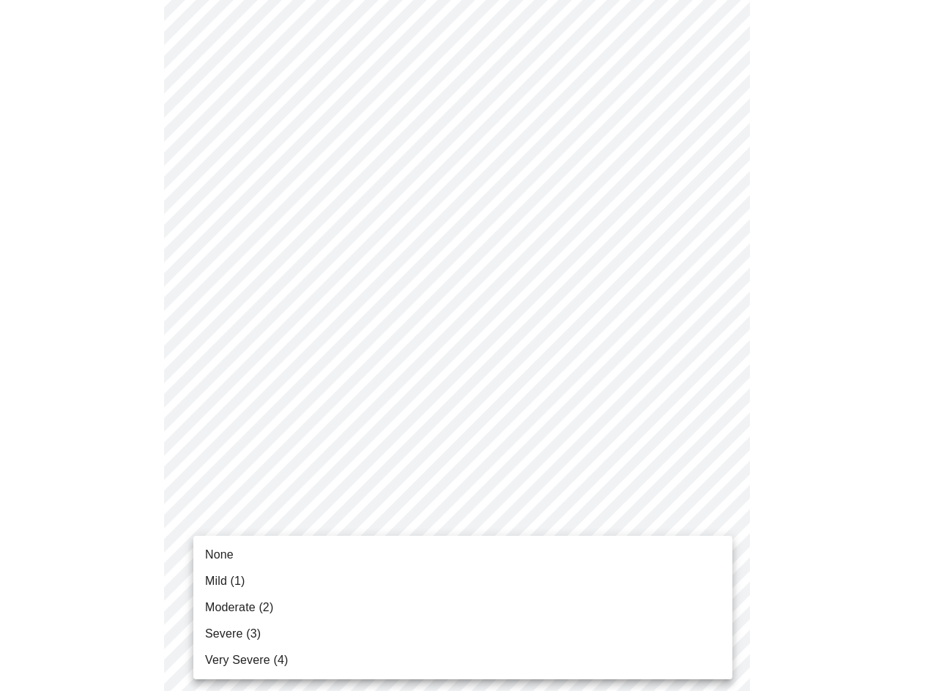
click at [350, 576] on body "MyMenopauseRx Appointments Messaging Labs Uploads Medications Community Refer a…" at bounding box center [462, 405] width 913 height 1825
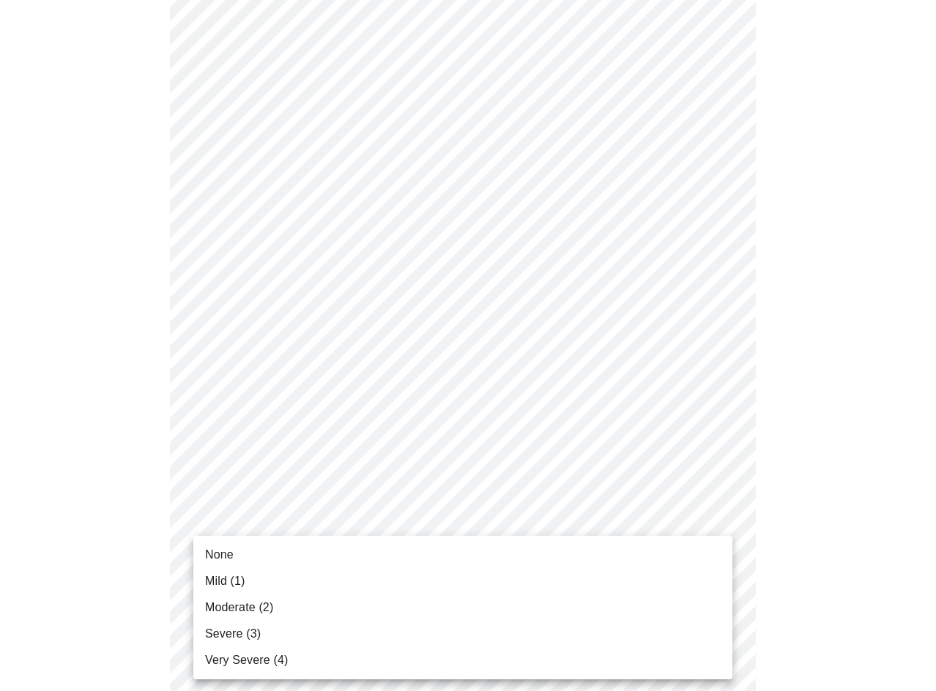
click at [229, 603] on span "Moderate (2)" at bounding box center [239, 608] width 68 height 18
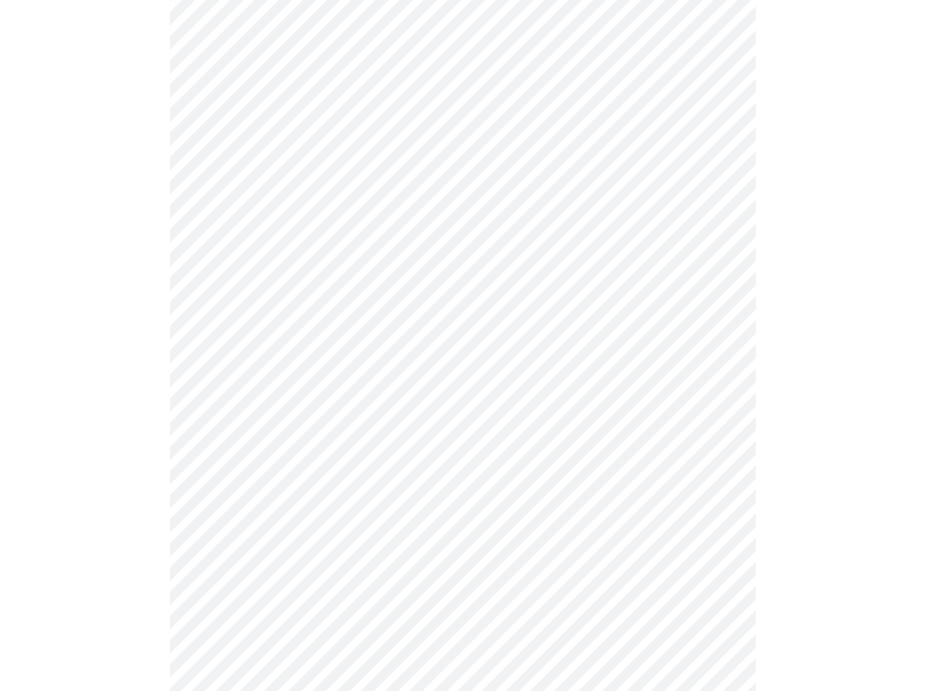
scroll to position [659, 0]
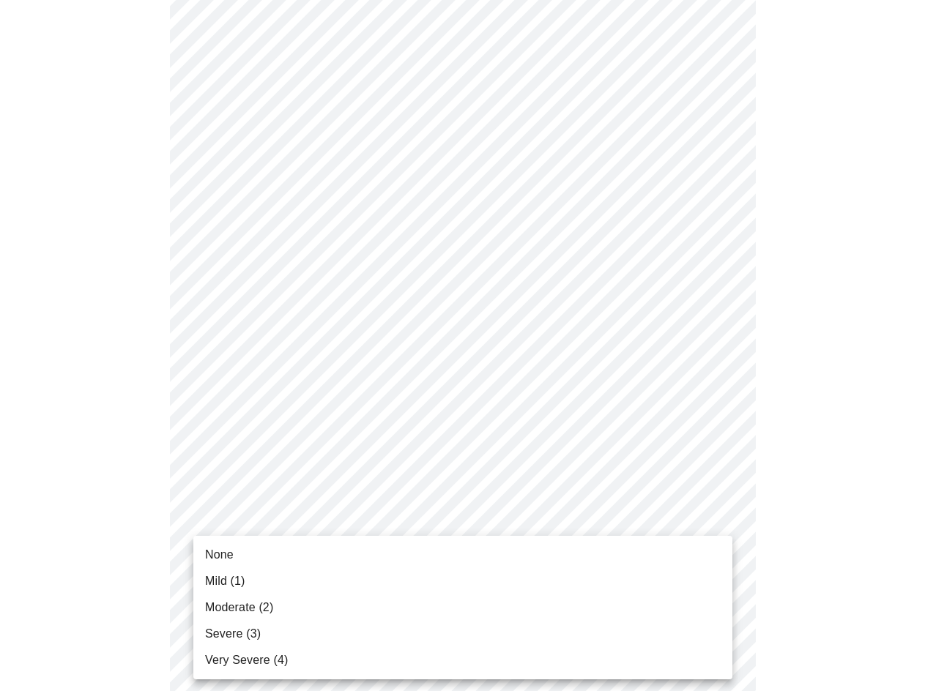
click at [316, 541] on body "MyMenopauseRx Appointments Messaging Labs Uploads Medications Community Refer a…" at bounding box center [468, 249] width 924 height 1805
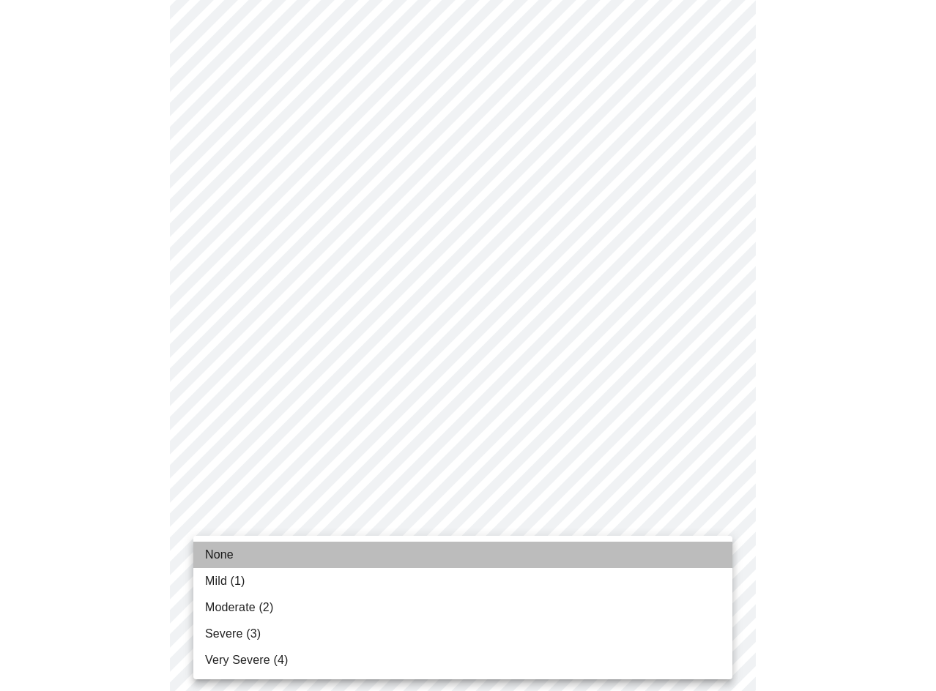
click at [213, 549] on span "None" at bounding box center [219, 555] width 29 height 18
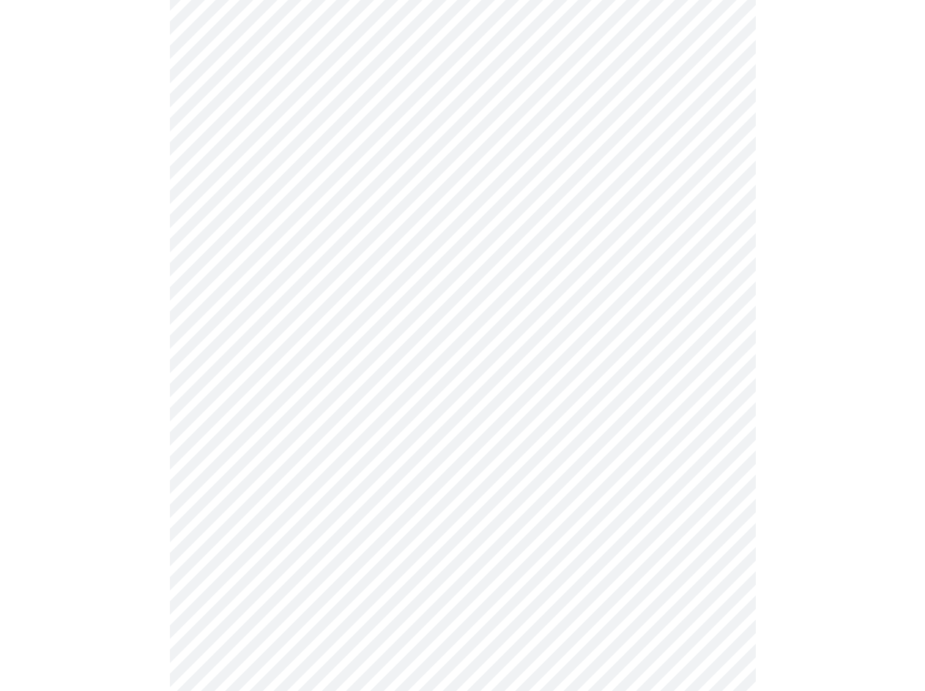
scroll to position [879, 0]
click at [417, 436] on body "MyMenopauseRx Appointments Messaging Labs Uploads Medications Community Refer a…" at bounding box center [462, 19] width 913 height 1784
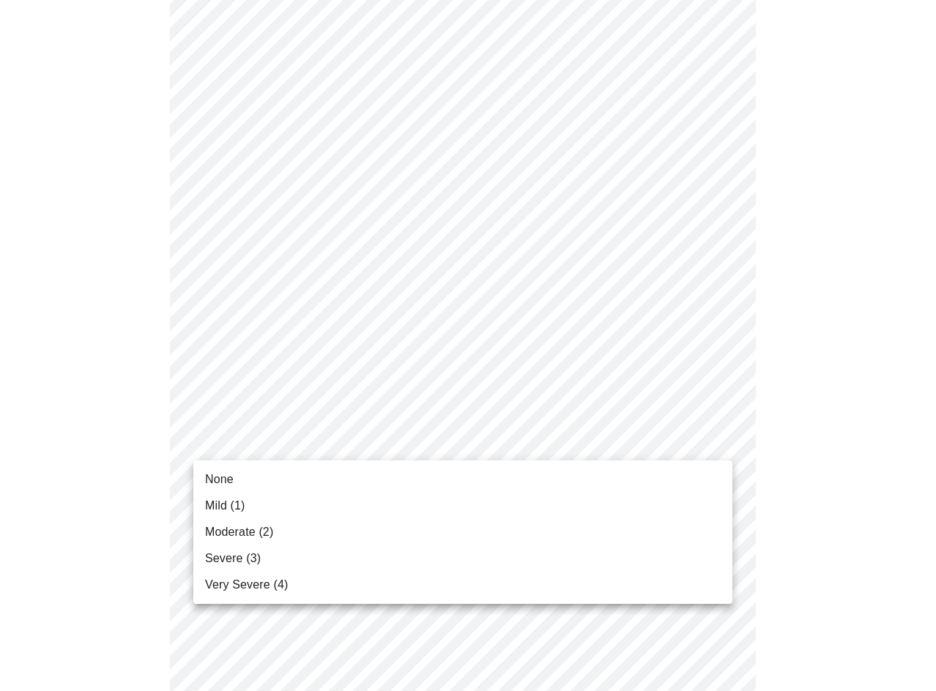
click at [240, 556] on span "Severe (3)" at bounding box center [233, 559] width 56 height 18
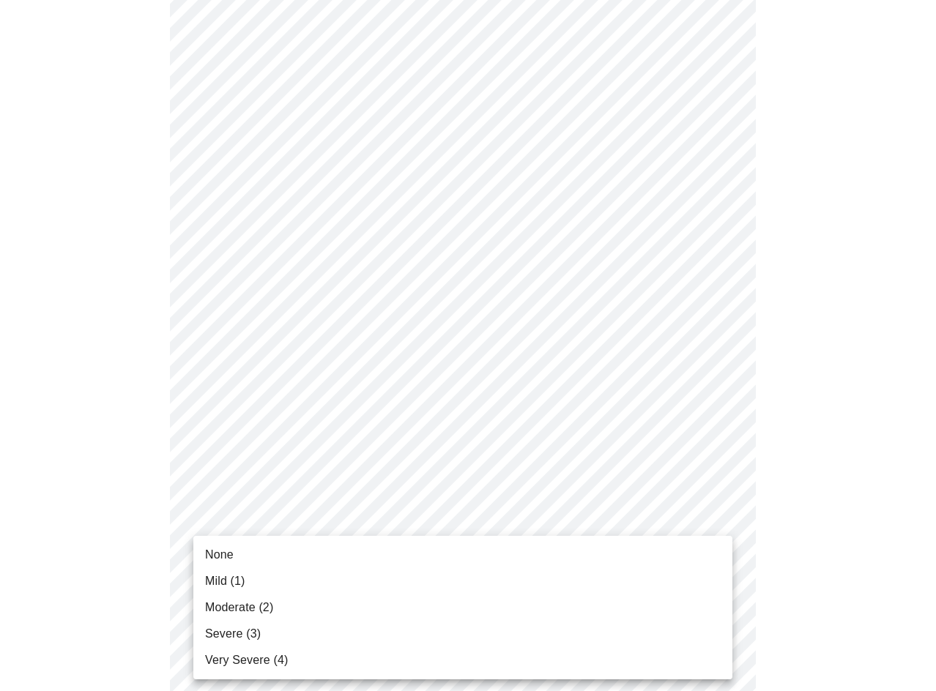
click at [373, 554] on body "MyMenopauseRx Appointments Messaging Labs Uploads Medications Community Refer a…" at bounding box center [468, 9] width 924 height 1764
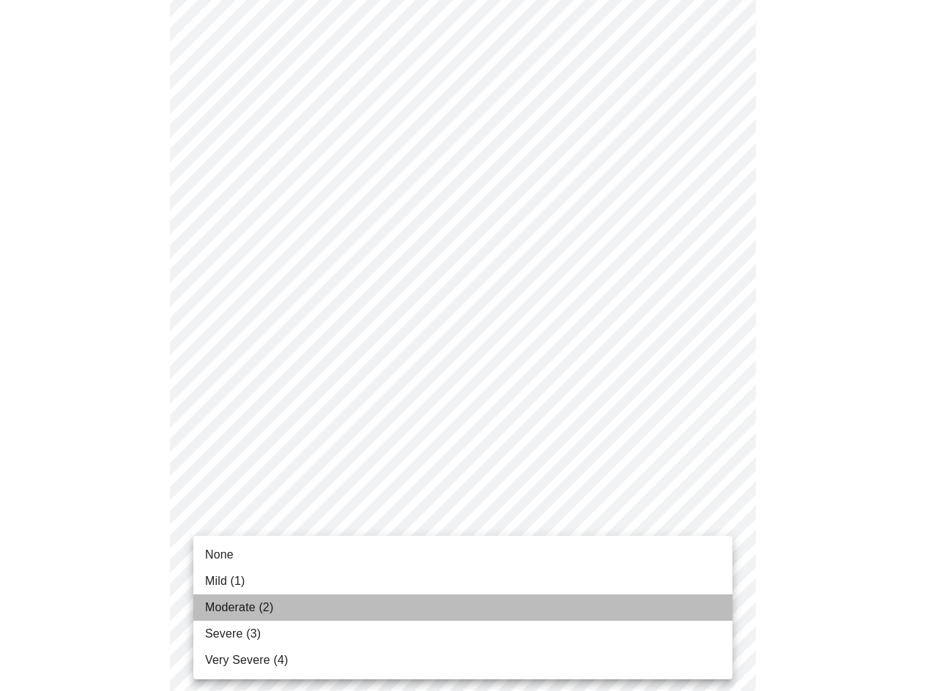
click at [240, 604] on span "Moderate (2)" at bounding box center [239, 608] width 68 height 18
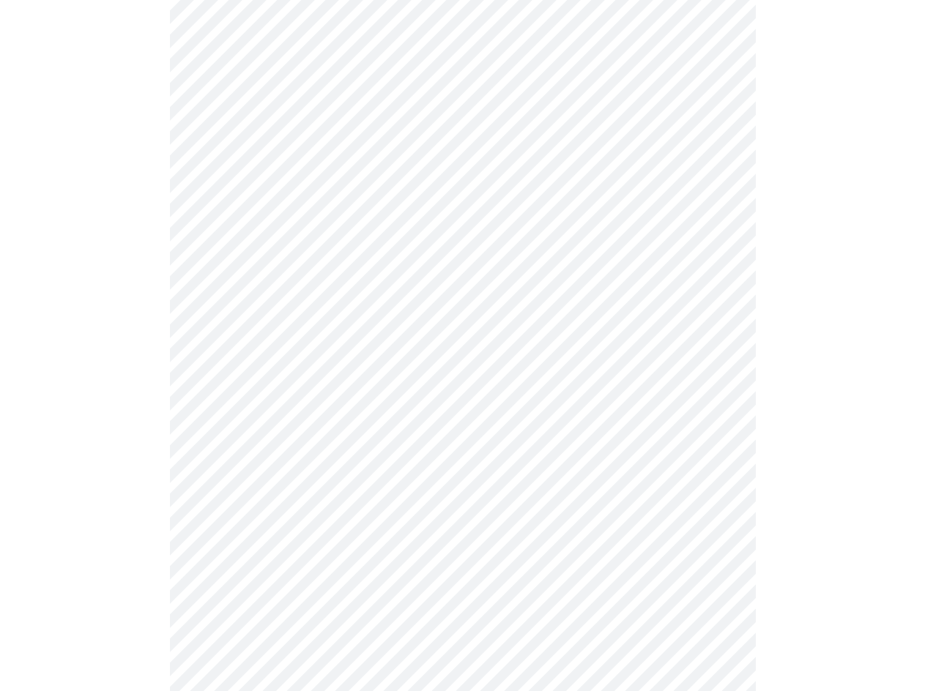
scroll to position [513, 0]
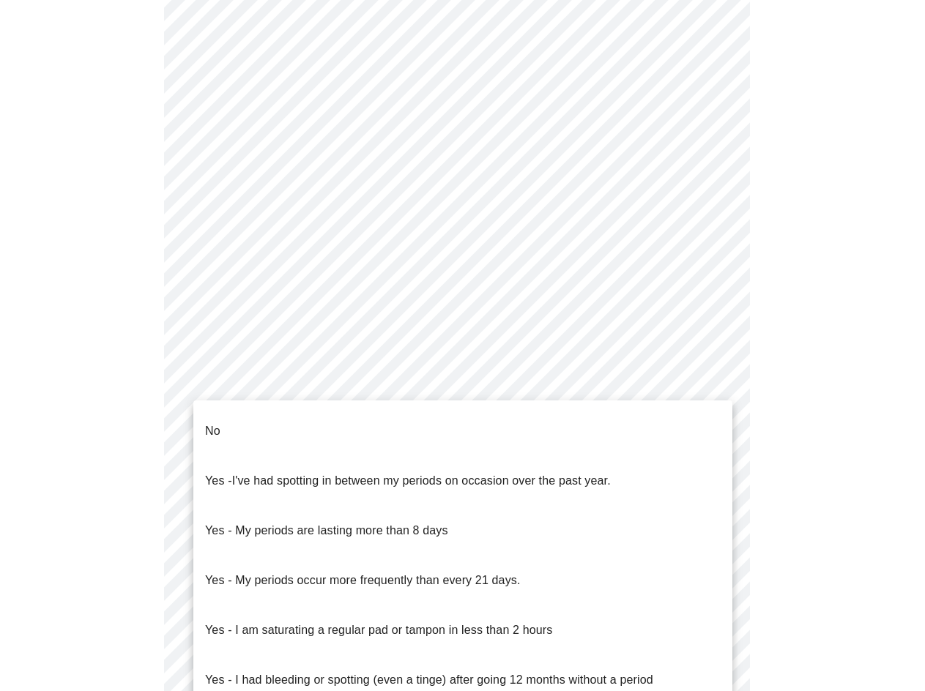
click at [270, 390] on body "MyMenopauseRx Appointments Messaging Labs Uploads Medications Community Refer a…" at bounding box center [462, 226] width 913 height 1466
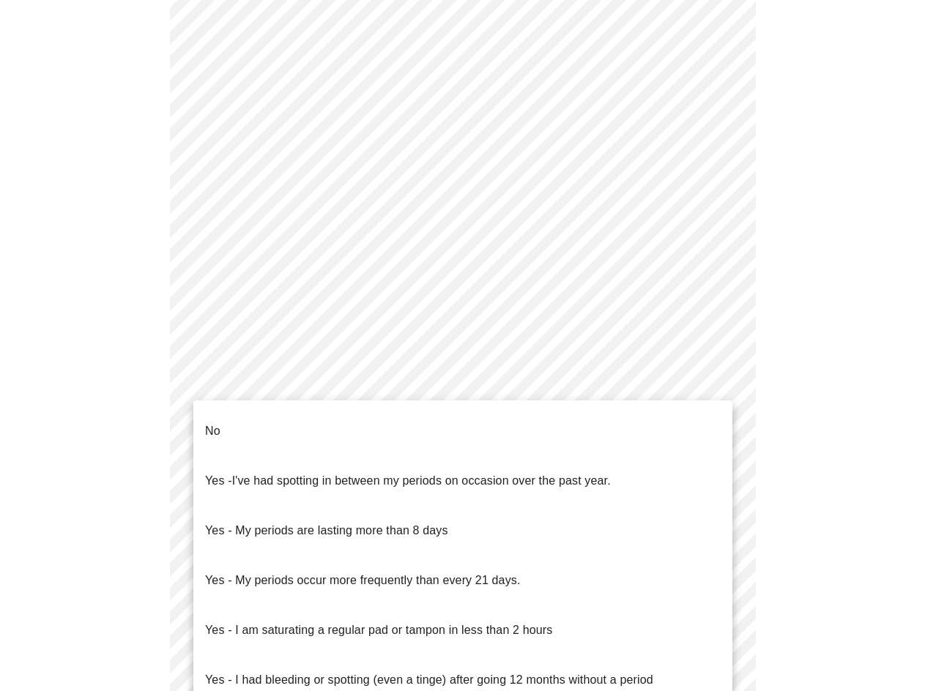
click at [215, 423] on p "No" at bounding box center [212, 432] width 15 height 18
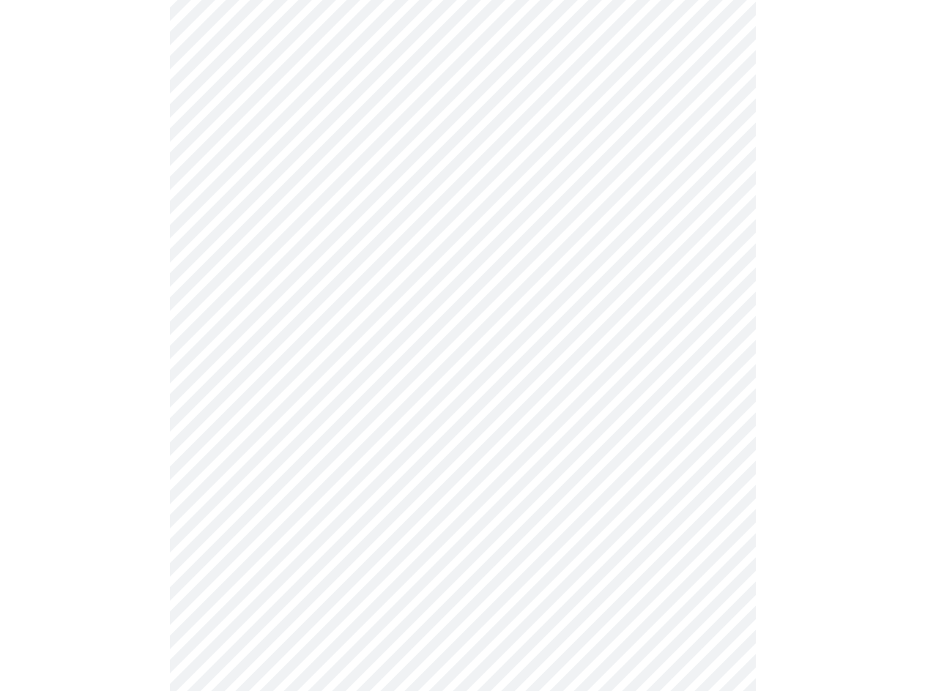
click at [281, 483] on body "MyMenopauseRx Appointments Messaging Labs Uploads Medications Community Refer a…" at bounding box center [462, 222] width 913 height 1458
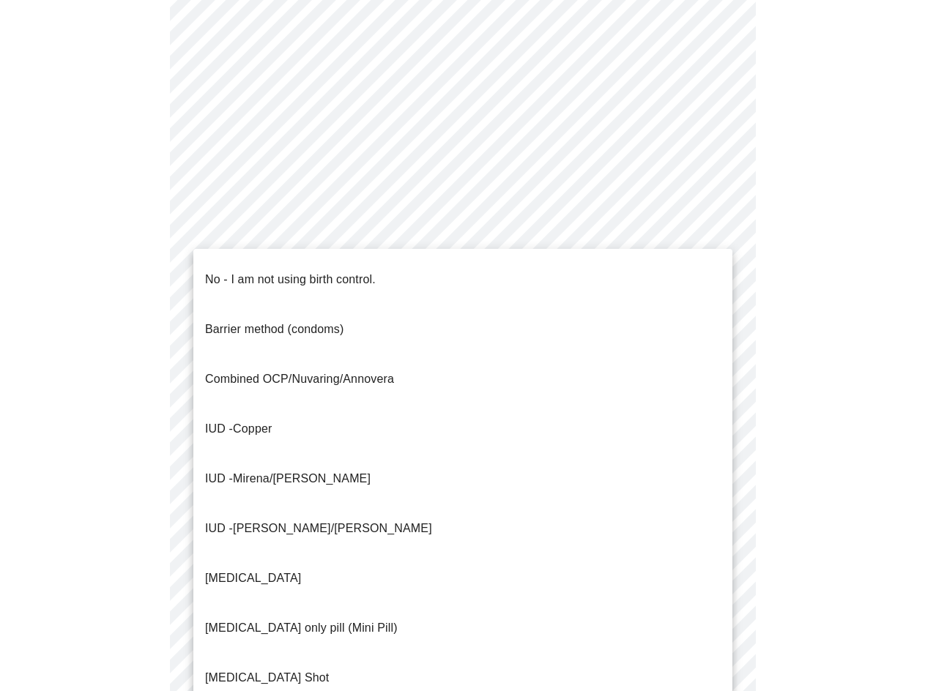
click at [217, 271] on p "No - I am not using birth control." at bounding box center [290, 280] width 171 height 18
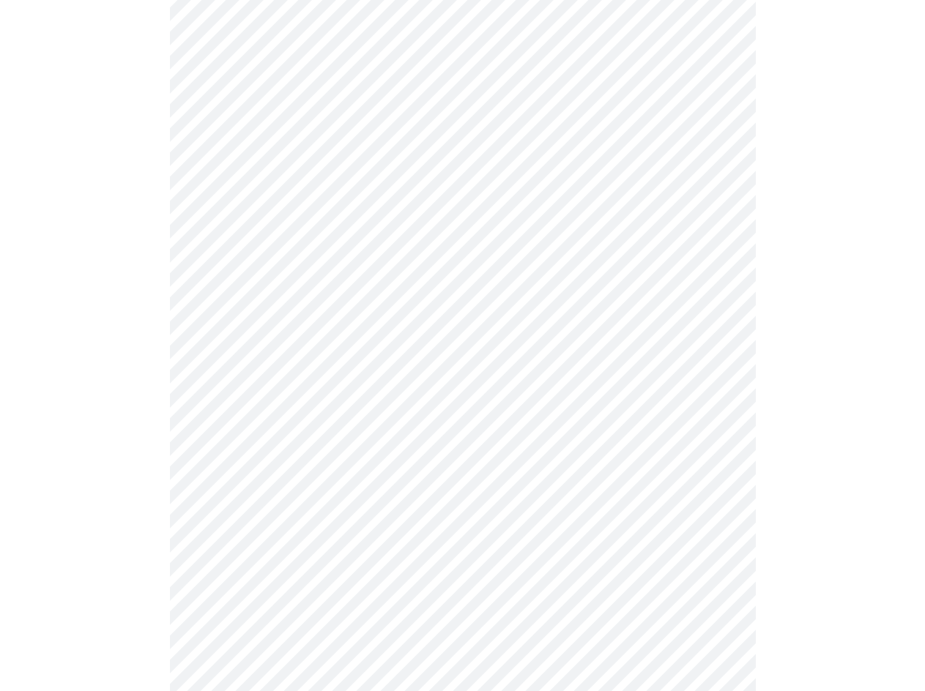
click at [254, 578] on body "MyMenopauseRx Appointments Messaging Labs Uploads Medications Community Refer a…" at bounding box center [462, 217] width 913 height 1449
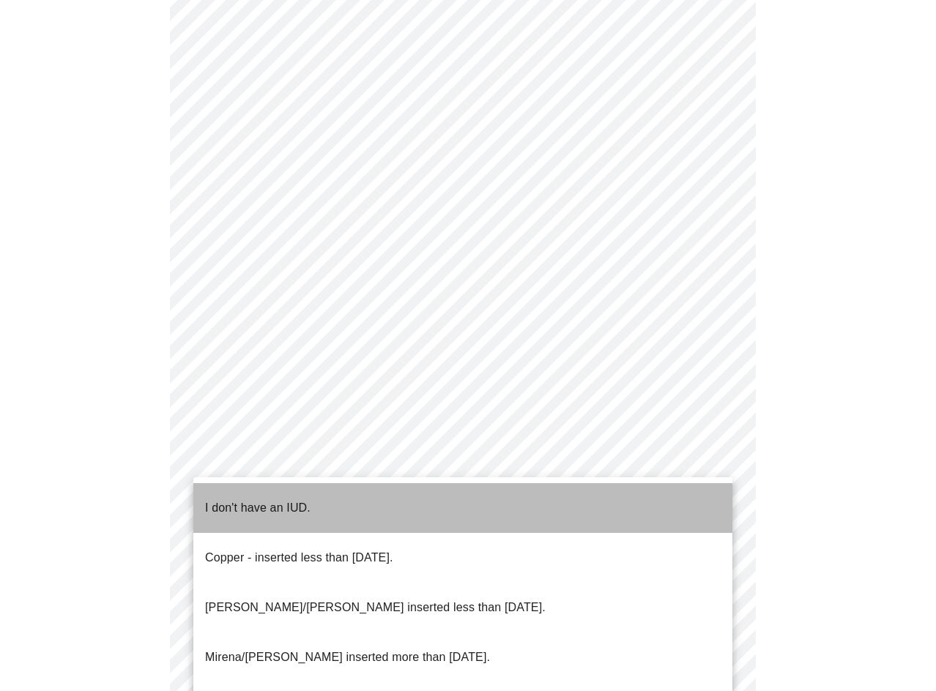
click at [226, 500] on p "I don't have an IUD." at bounding box center [257, 509] width 105 height 18
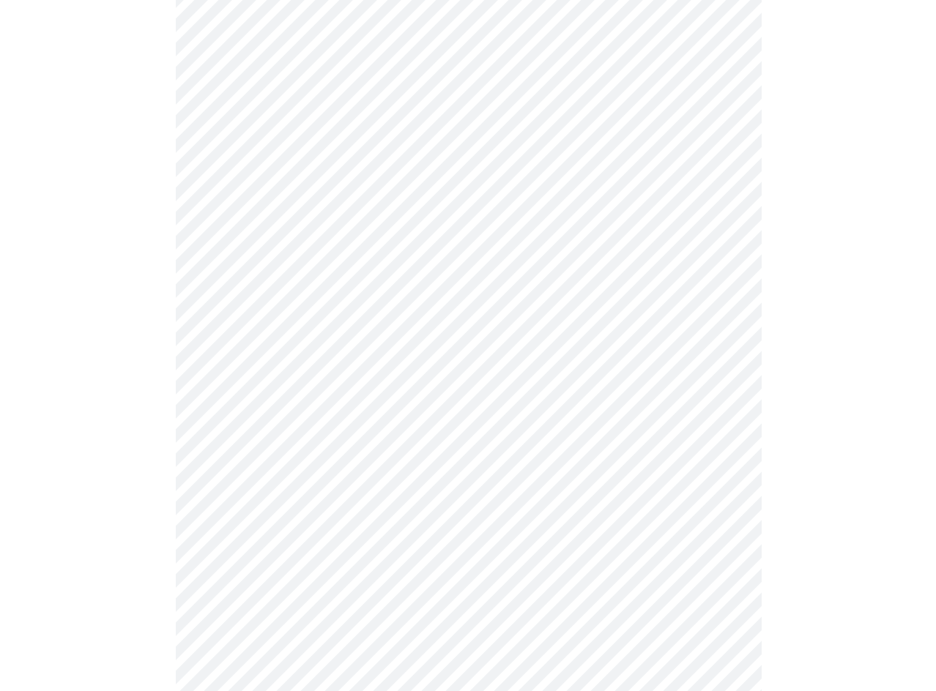
scroll to position [728, 0]
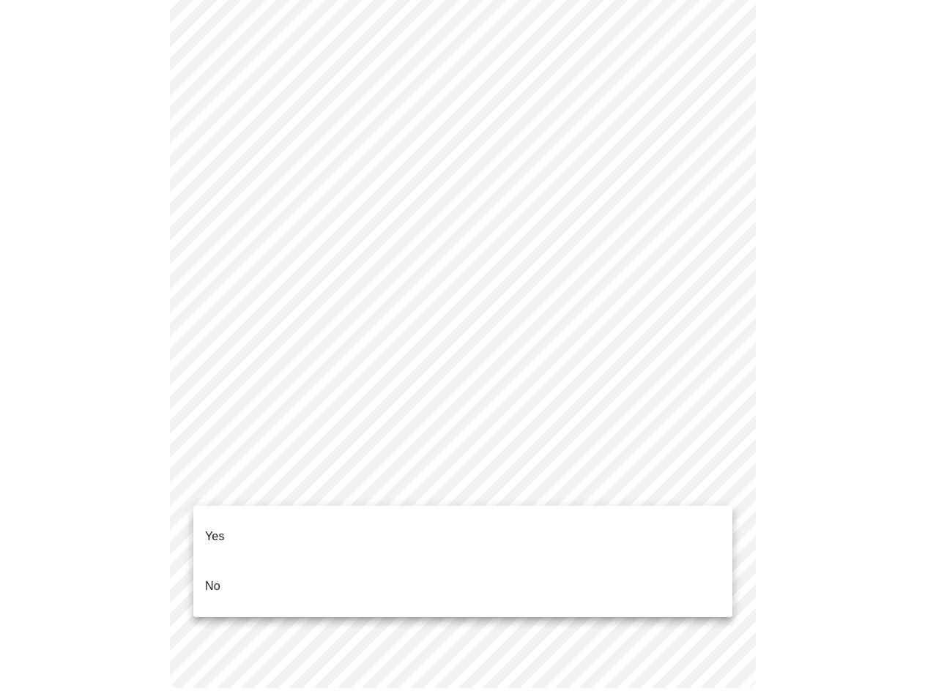
click at [237, 519] on li "Yes" at bounding box center [462, 537] width 539 height 50
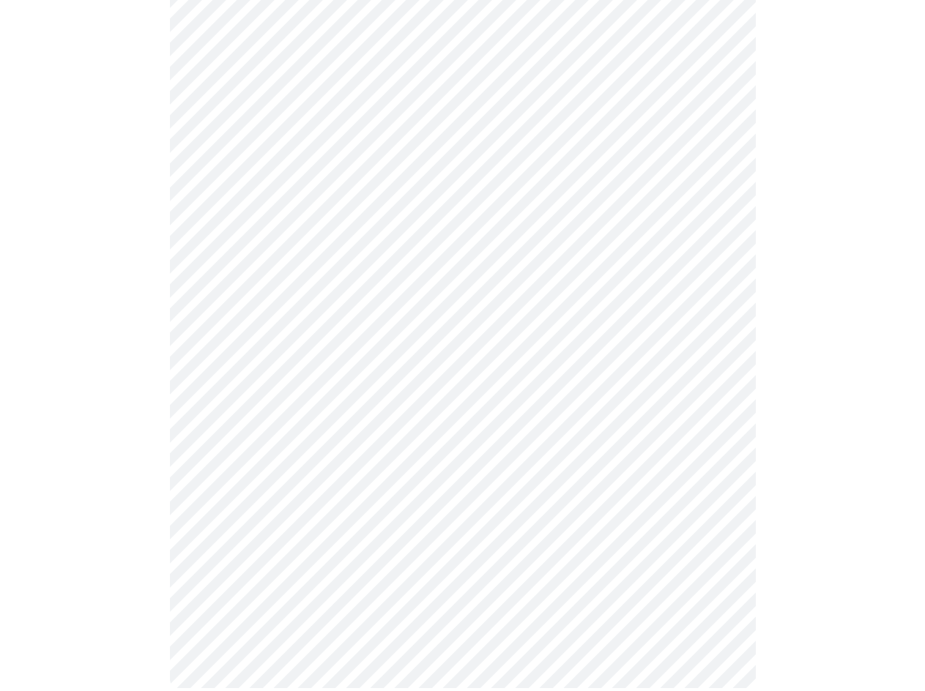
scroll to position [0, 0]
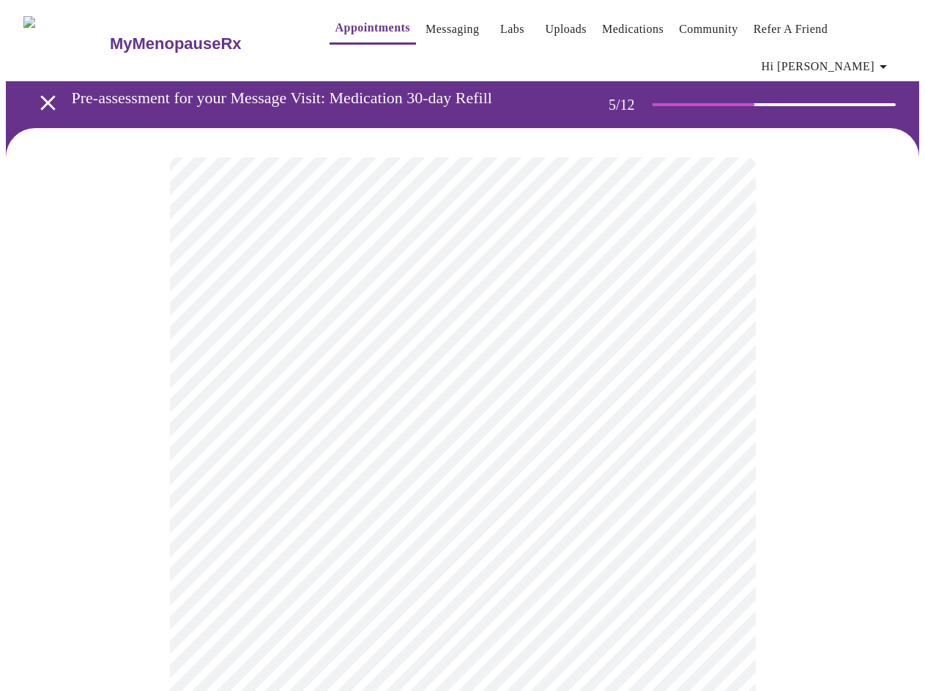
click at [368, 389] on body "MyMenopauseRx Appointments Messaging Labs Uploads Medications Community Refer a…" at bounding box center [462, 557] width 913 height 1103
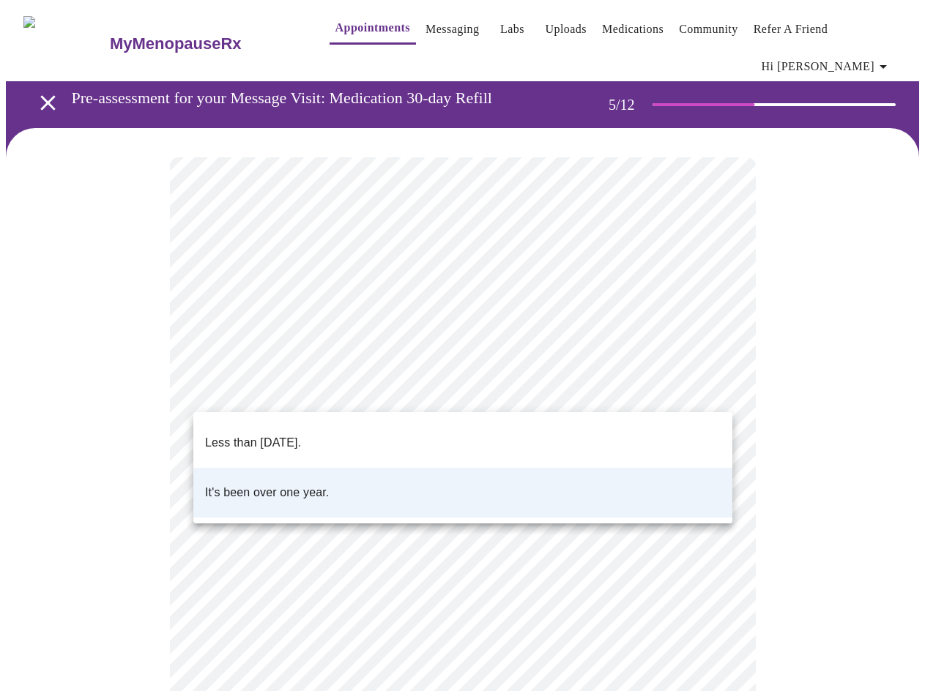
click at [268, 434] on p "Less than one year ago." at bounding box center [253, 443] width 96 height 18
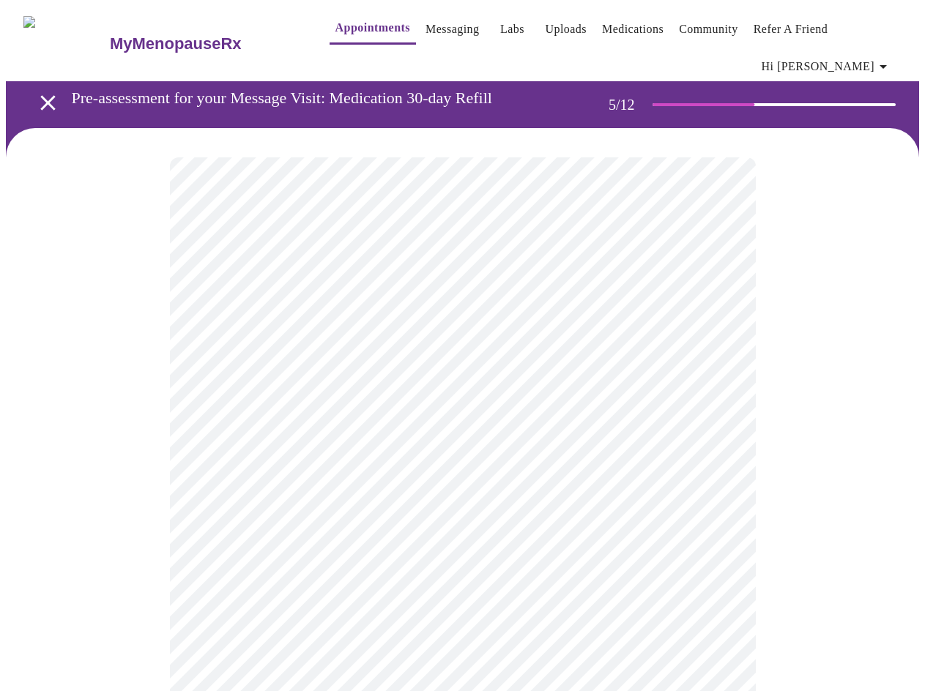
click at [385, 508] on body "MyMenopauseRx Appointments Messaging Labs Uploads Medications Community Refer a…" at bounding box center [462, 557] width 913 height 1103
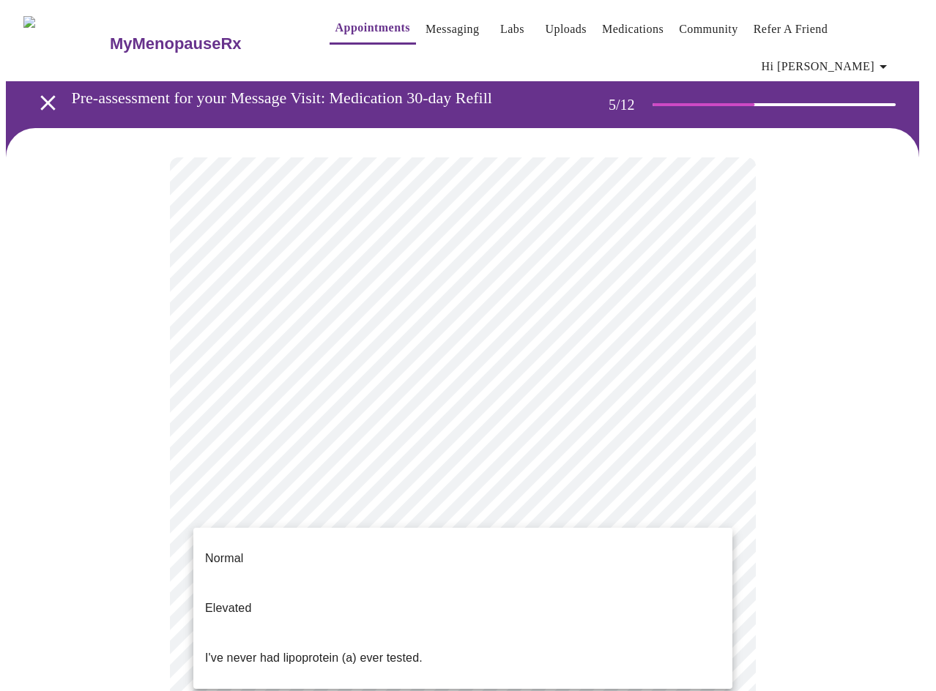
click at [289, 650] on p "I've never had lipoprotein (a) ever tested." at bounding box center [314, 659] width 218 height 18
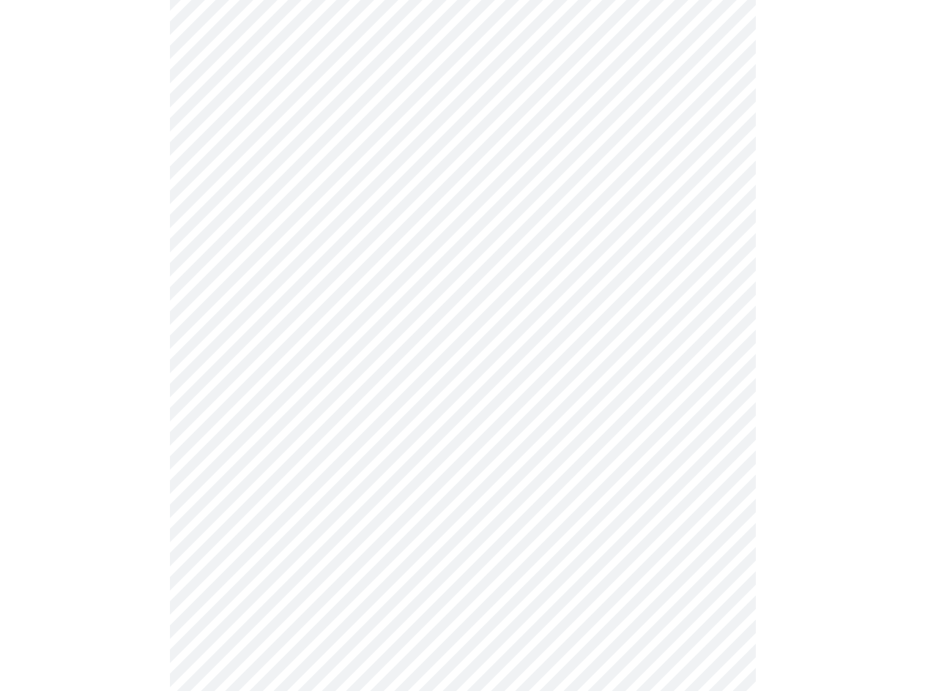
scroll to position [3882, 0]
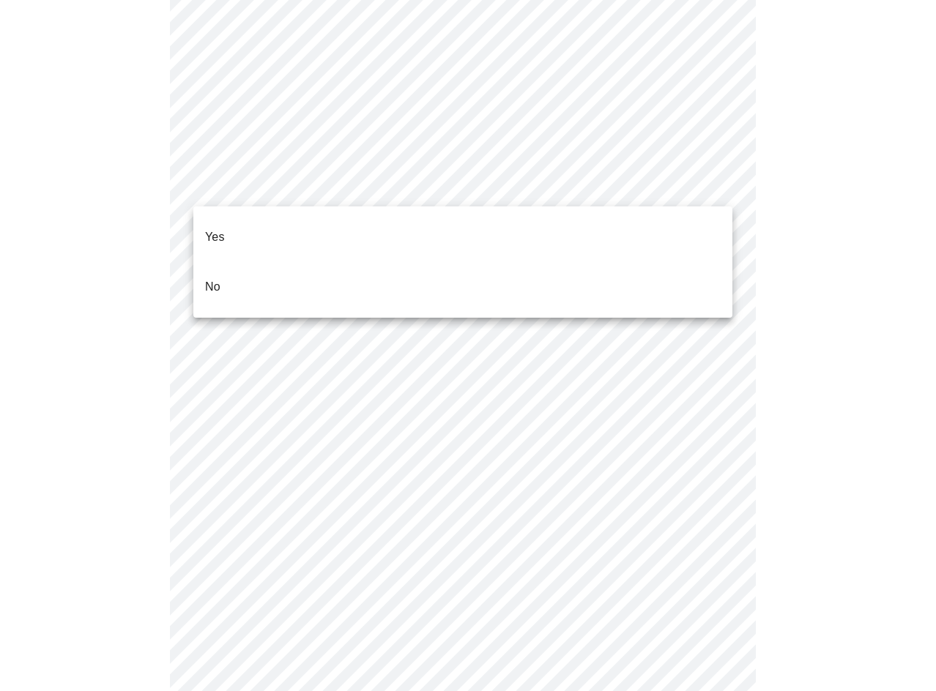
click at [215, 278] on p "No" at bounding box center [212, 287] width 15 height 18
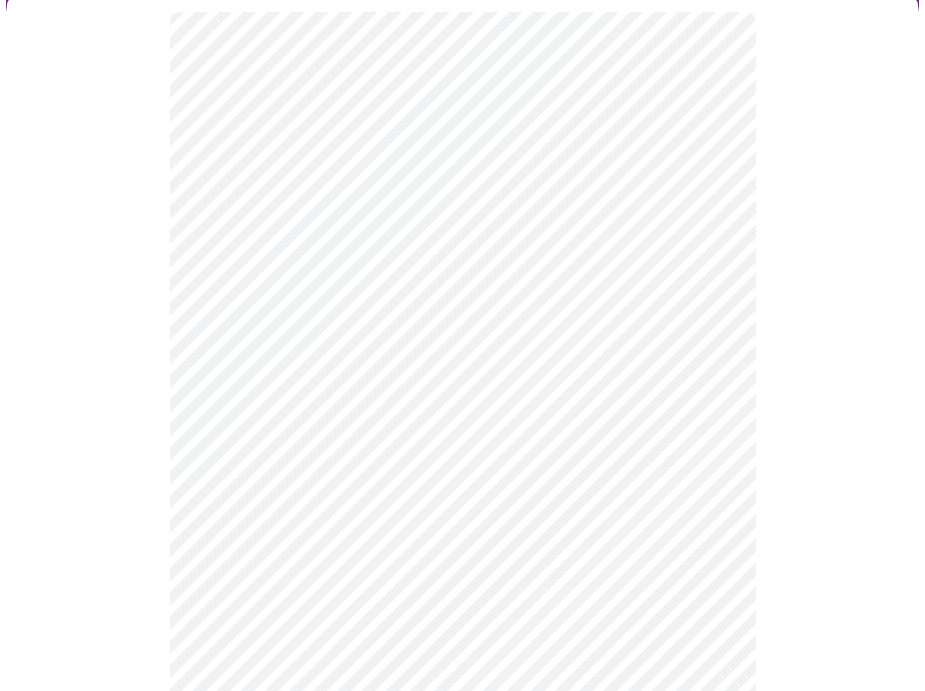
scroll to position [0, 0]
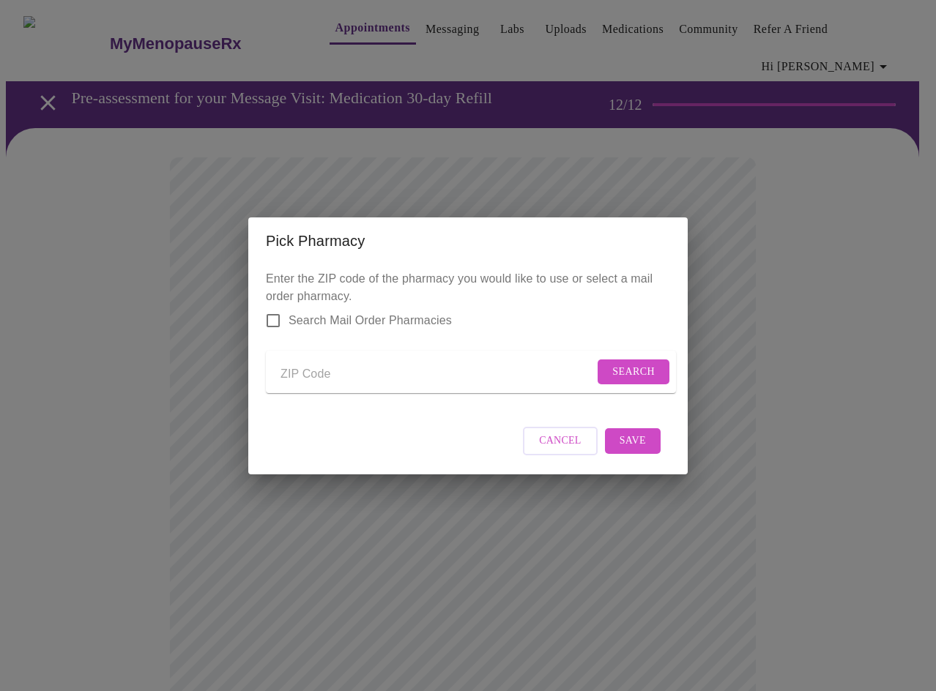
click at [314, 379] on input "Send a message to your care team" at bounding box center [438, 374] width 314 height 23
type input "60441"
click at [640, 366] on span "Search" at bounding box center [633, 372] width 42 height 18
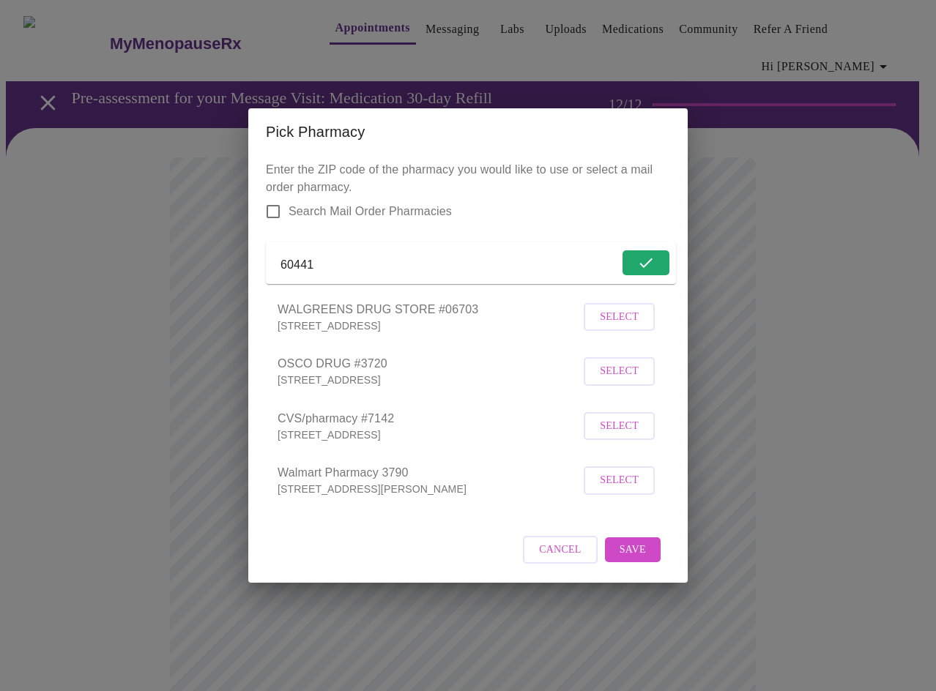
click at [612, 327] on span "Select" at bounding box center [619, 317] width 39 height 18
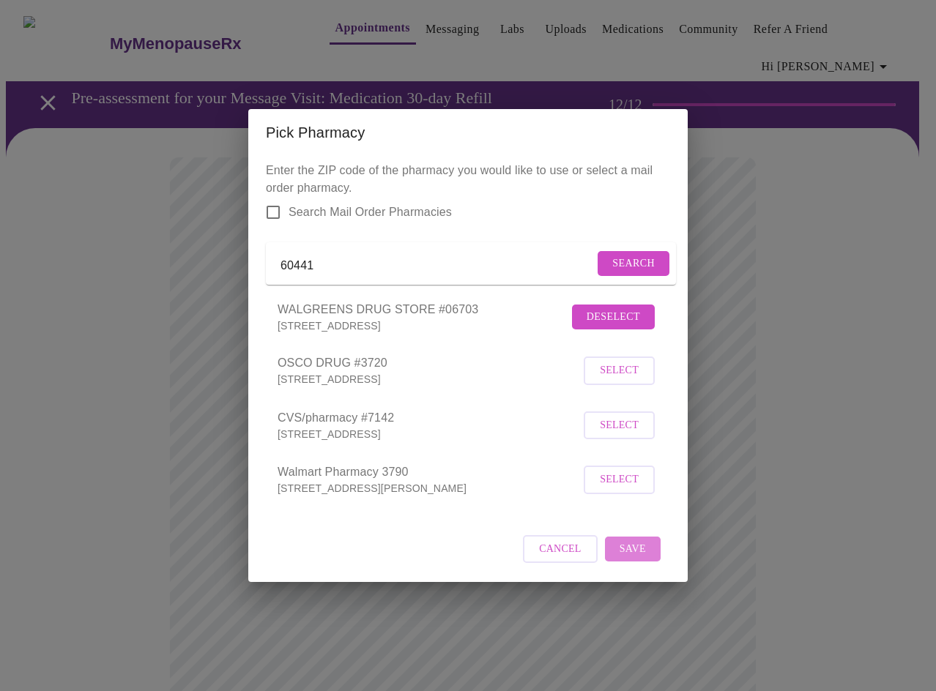
click at [637, 554] on span "Save" at bounding box center [633, 550] width 26 height 18
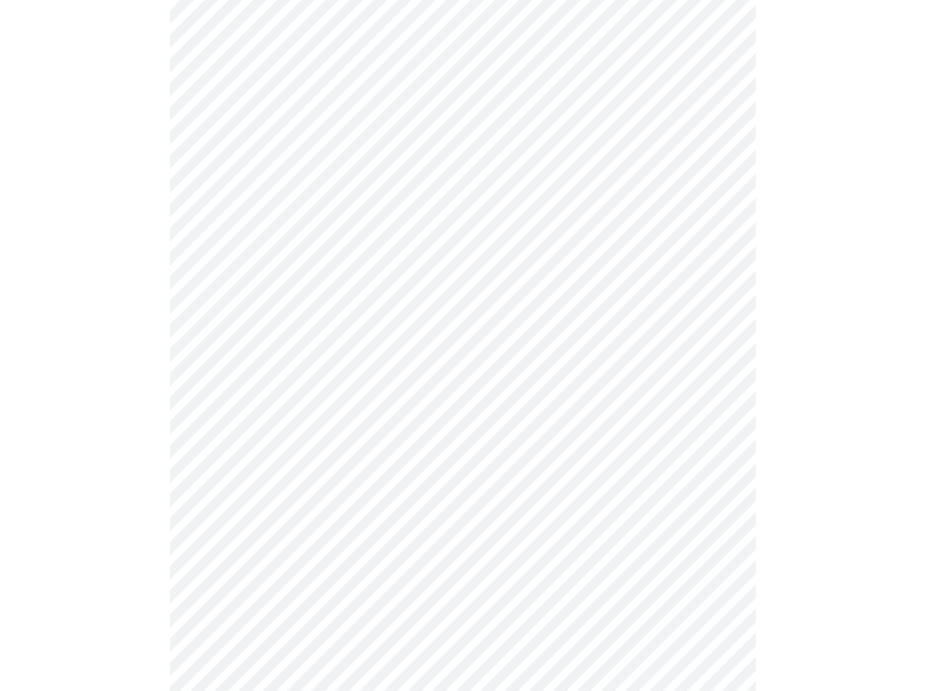
scroll to position [655, 0]
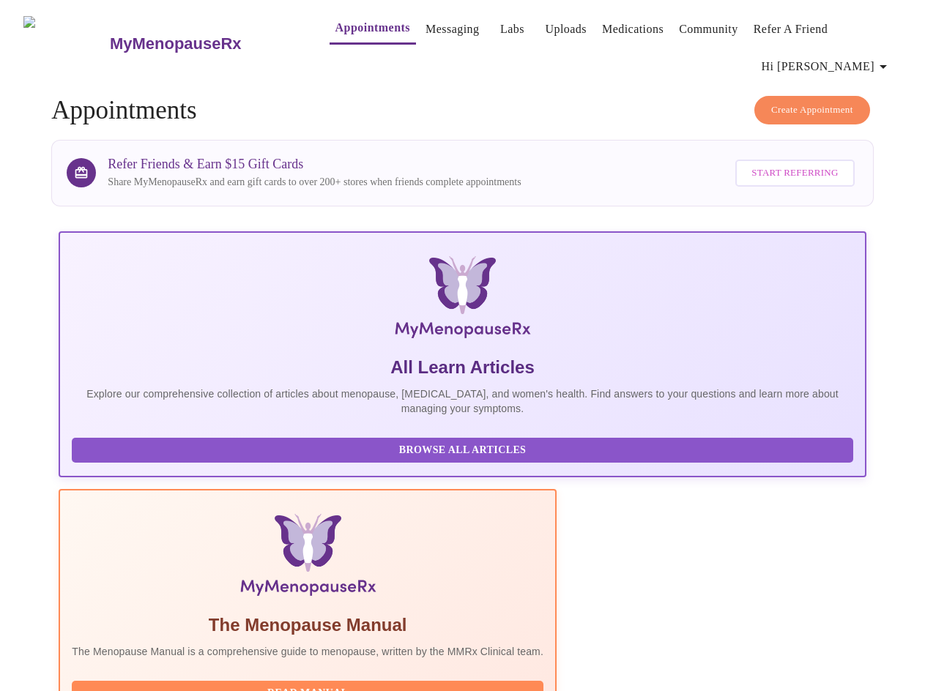
click at [426, 34] on link "Messaging" at bounding box center [452, 29] width 53 height 21
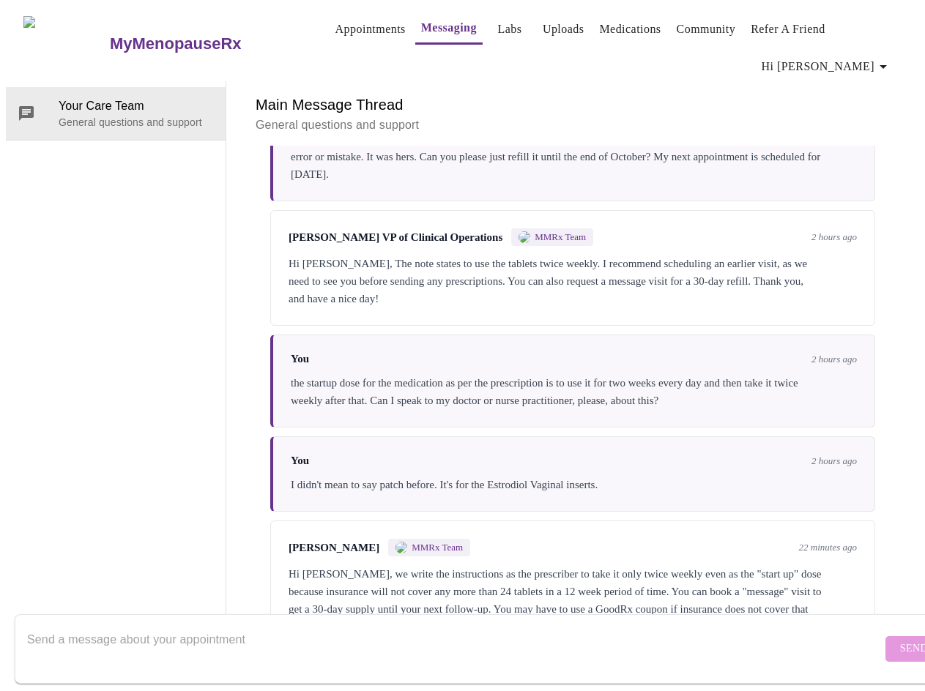
scroll to position [1369, 0]
click at [147, 630] on textarea "Send a message about your appointment" at bounding box center [454, 649] width 855 height 47
type textarea "thank you. I was just following the prescriptions instructions on the packaging."
click at [900, 640] on span "Send" at bounding box center [914, 649] width 28 height 18
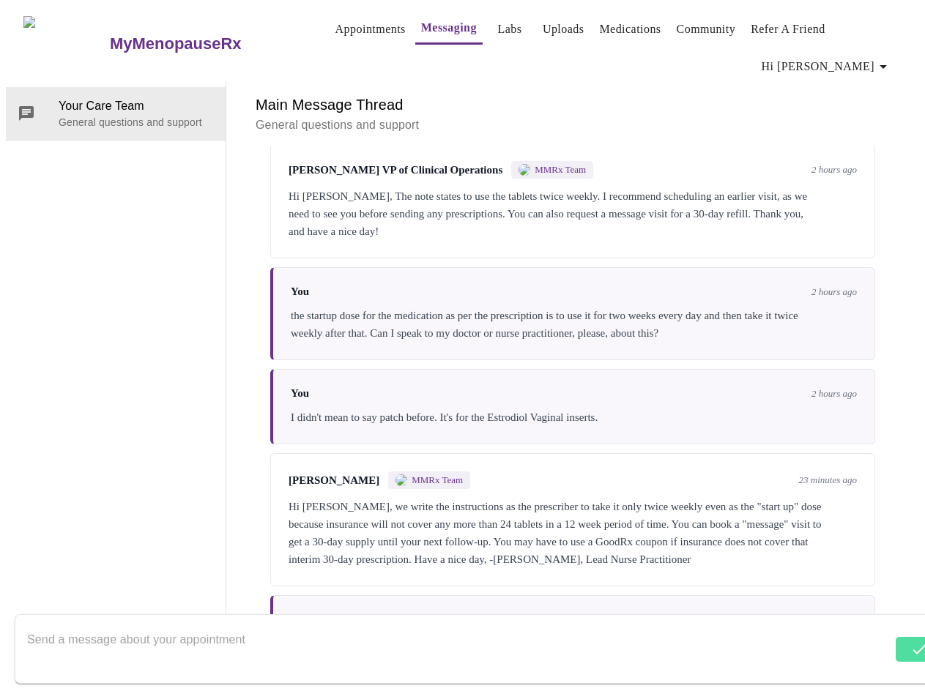
scroll to position [1458, 0]
